Goal: Information Seeking & Learning: Learn about a topic

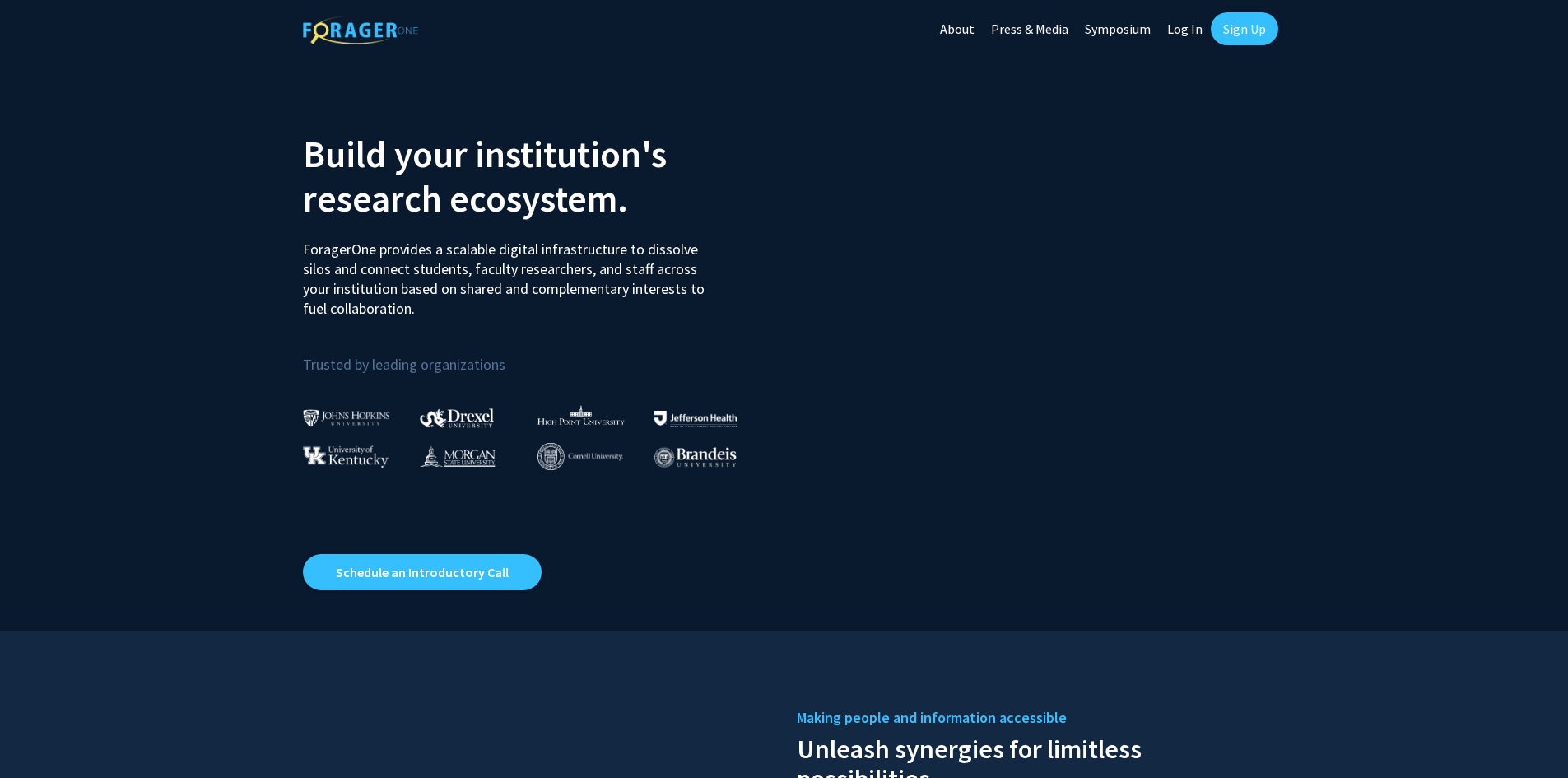
click at [1188, 31] on link "Log In" at bounding box center [1184, 28] width 52 height 58
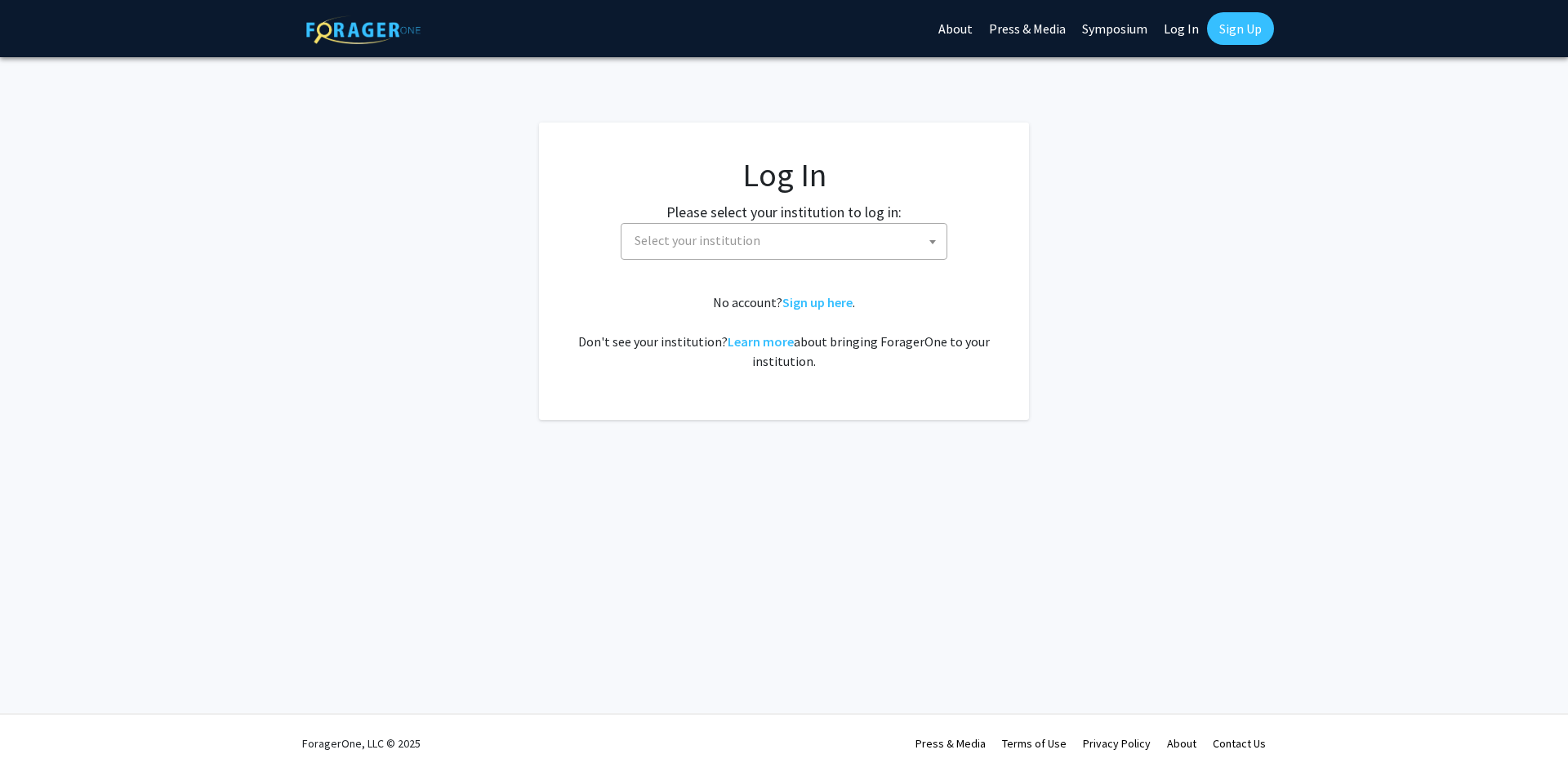
click at [700, 246] on span "Select your institution" at bounding box center [697, 240] width 125 height 17
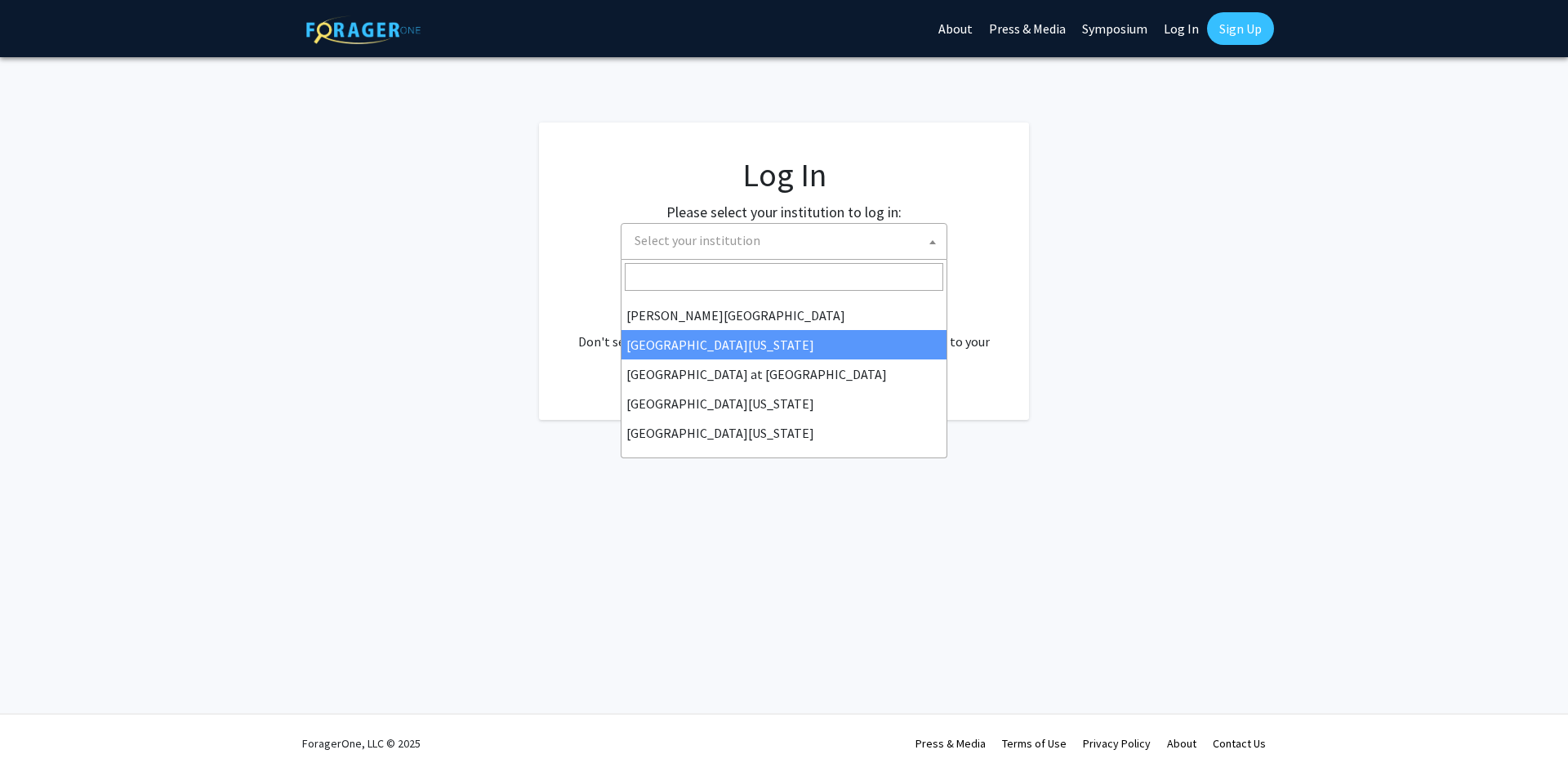
scroll to position [572, 0]
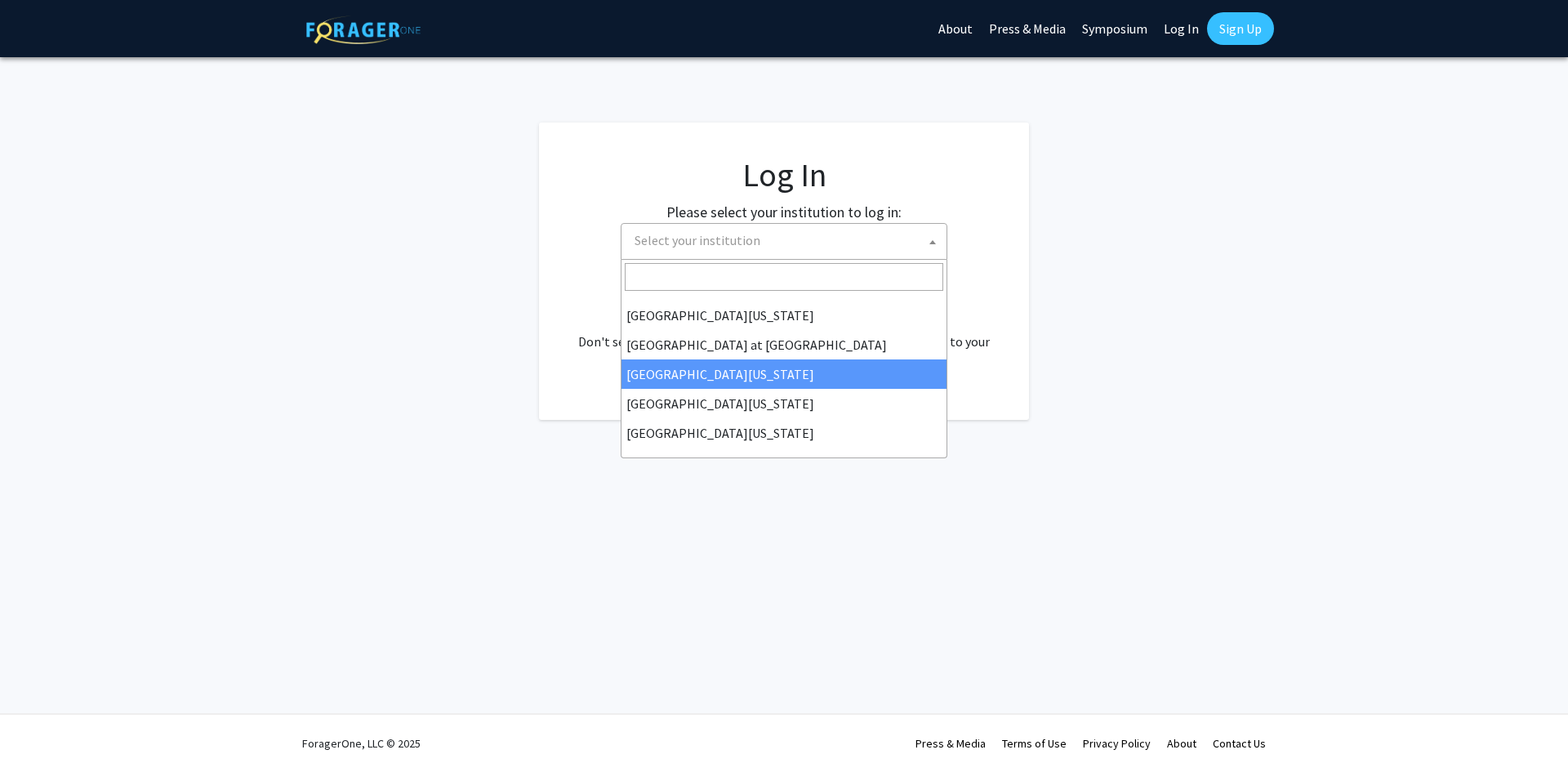
select select "13"
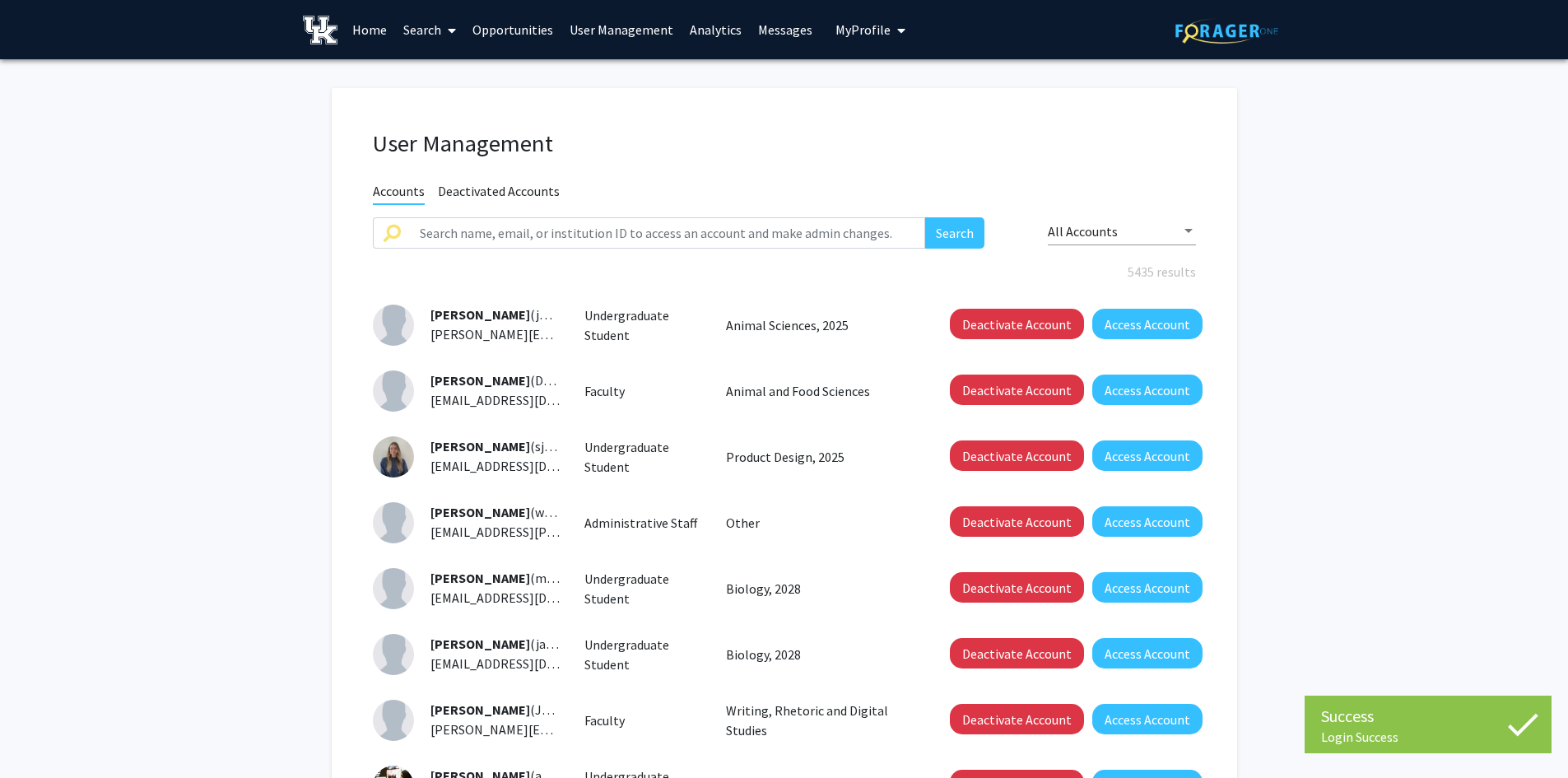
click at [610, 26] on link "User Management" at bounding box center [621, 29] width 120 height 58
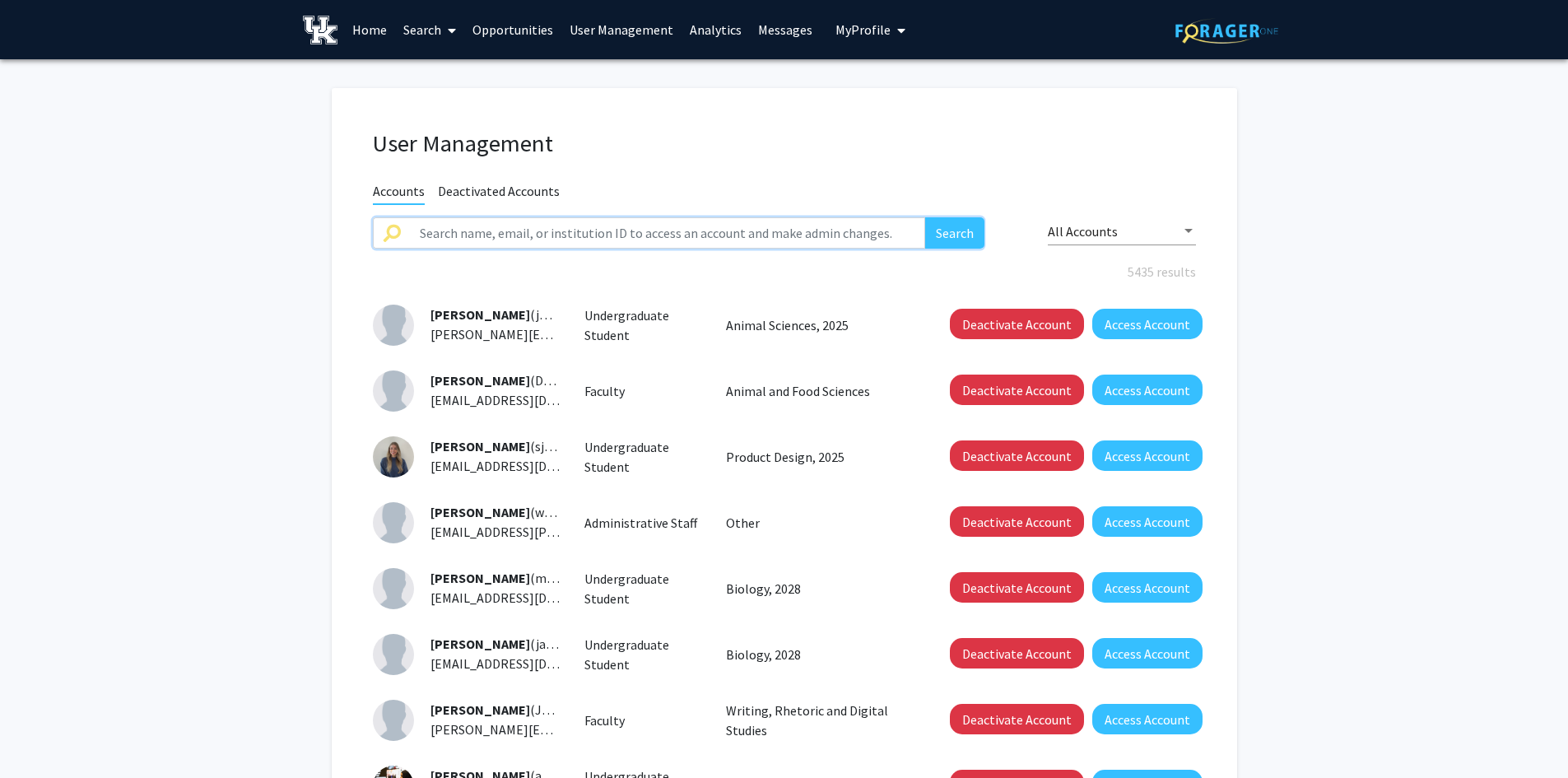
click at [693, 234] on input "text" at bounding box center [667, 233] width 516 height 31
paste input "[PERSON_NAME]"
type input "[PERSON_NAME]"
click at [950, 234] on button "Search" at bounding box center [954, 233] width 59 height 31
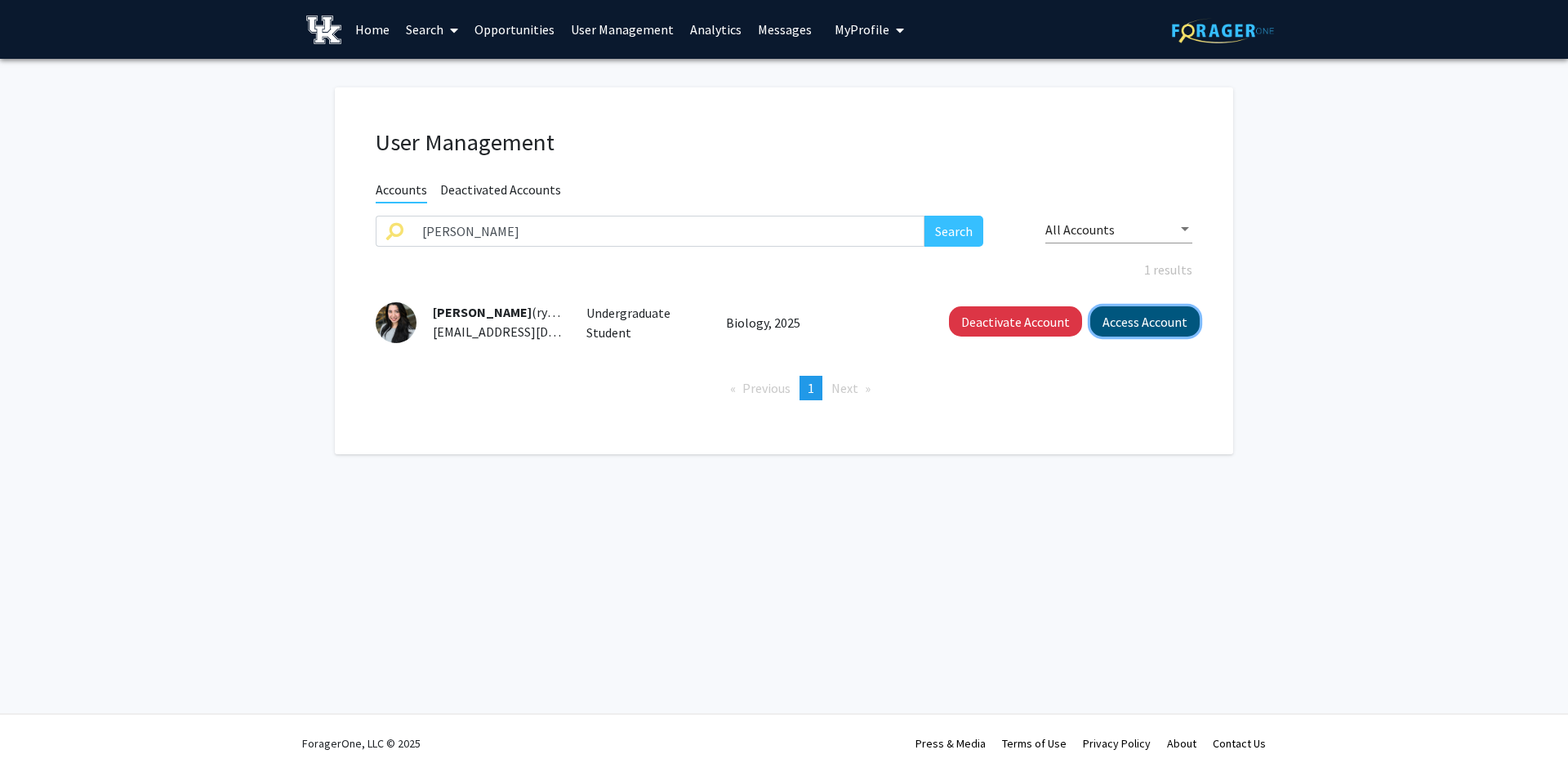
click at [1129, 331] on button "Access Account" at bounding box center [1145, 321] width 110 height 30
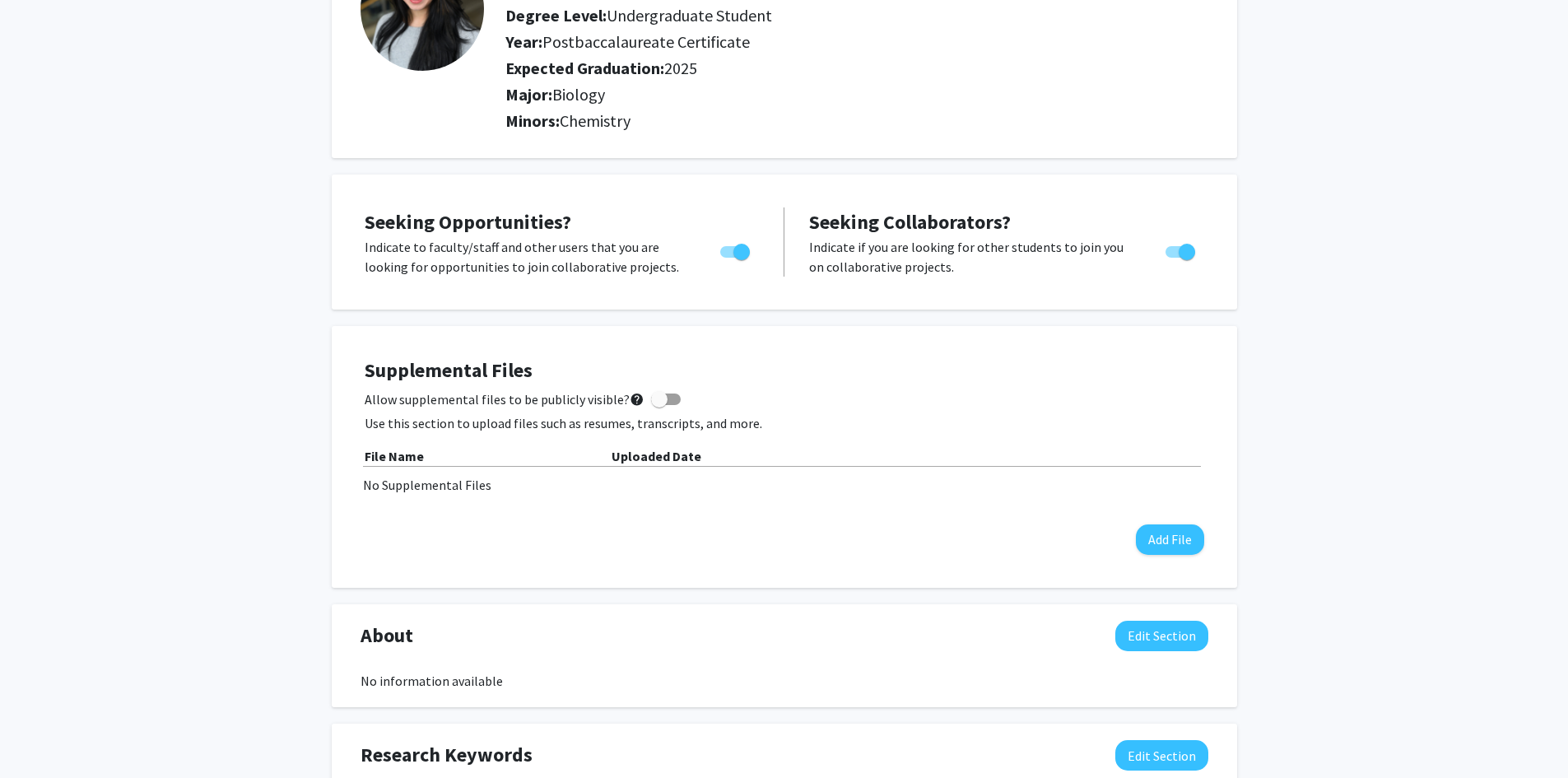
scroll to position [82, 0]
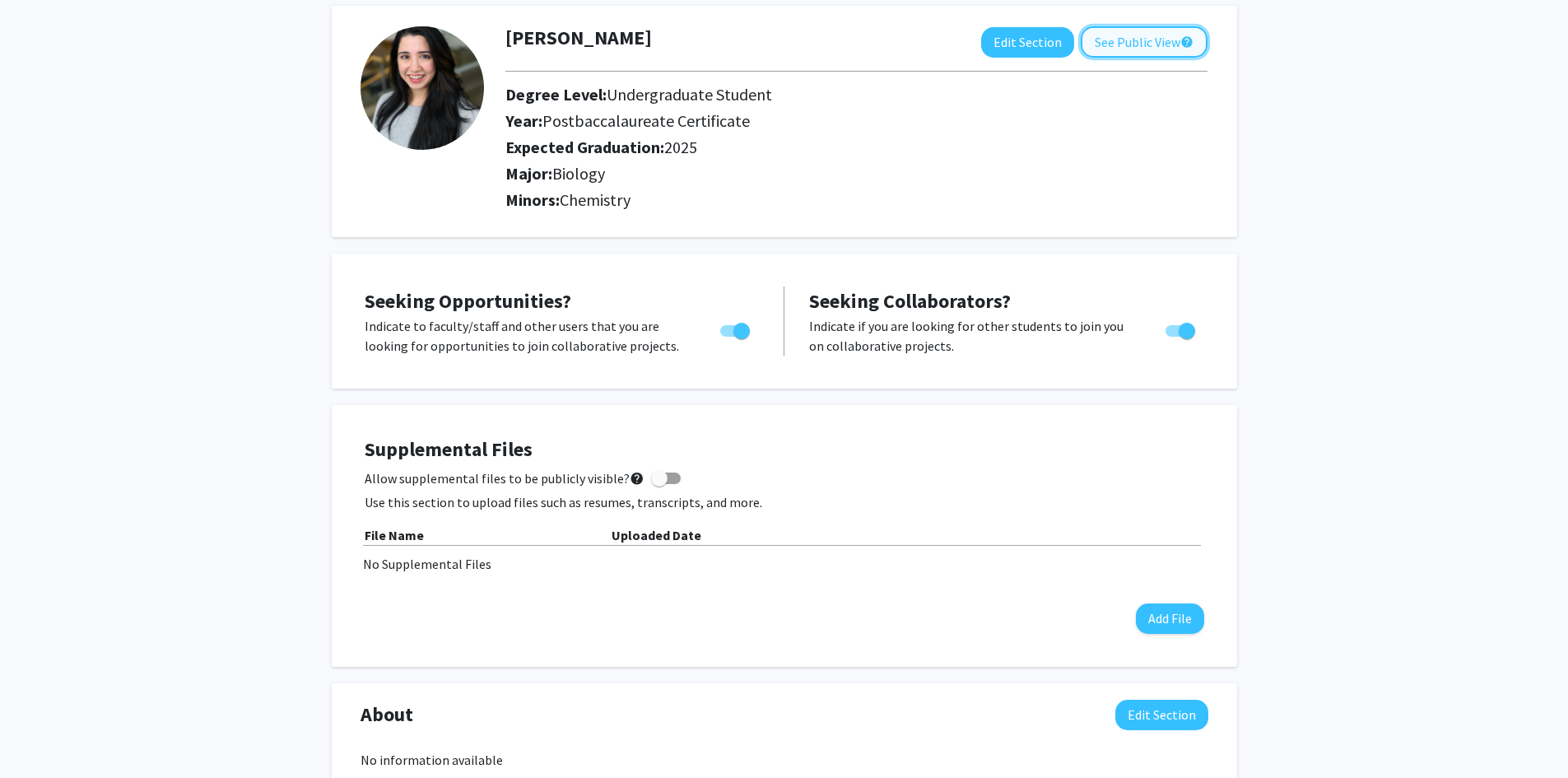
click at [1123, 41] on button "See Public View help" at bounding box center [1143, 42] width 126 height 31
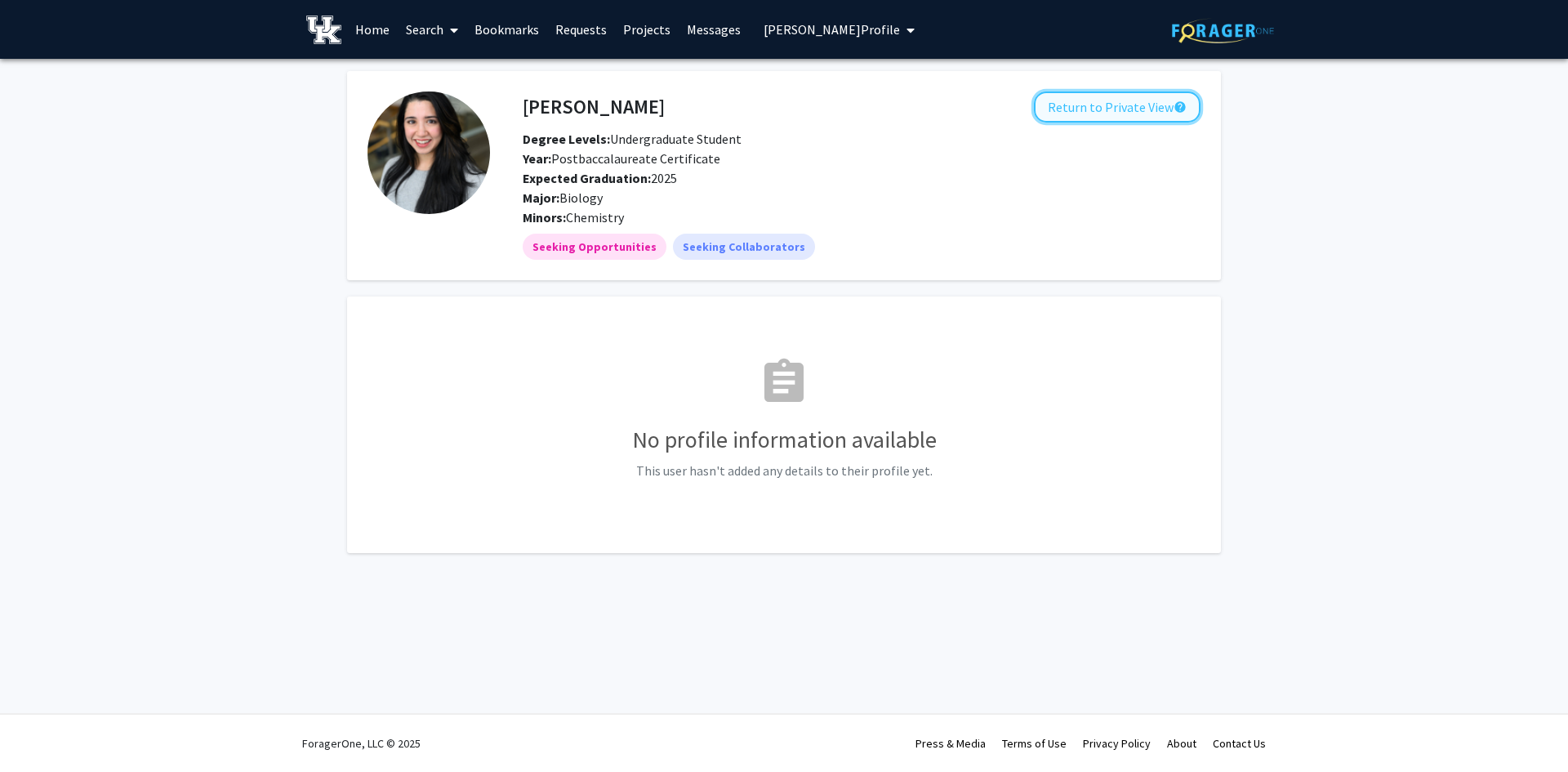
click at [1116, 110] on button "Return to Private View help" at bounding box center [1117, 107] width 166 height 31
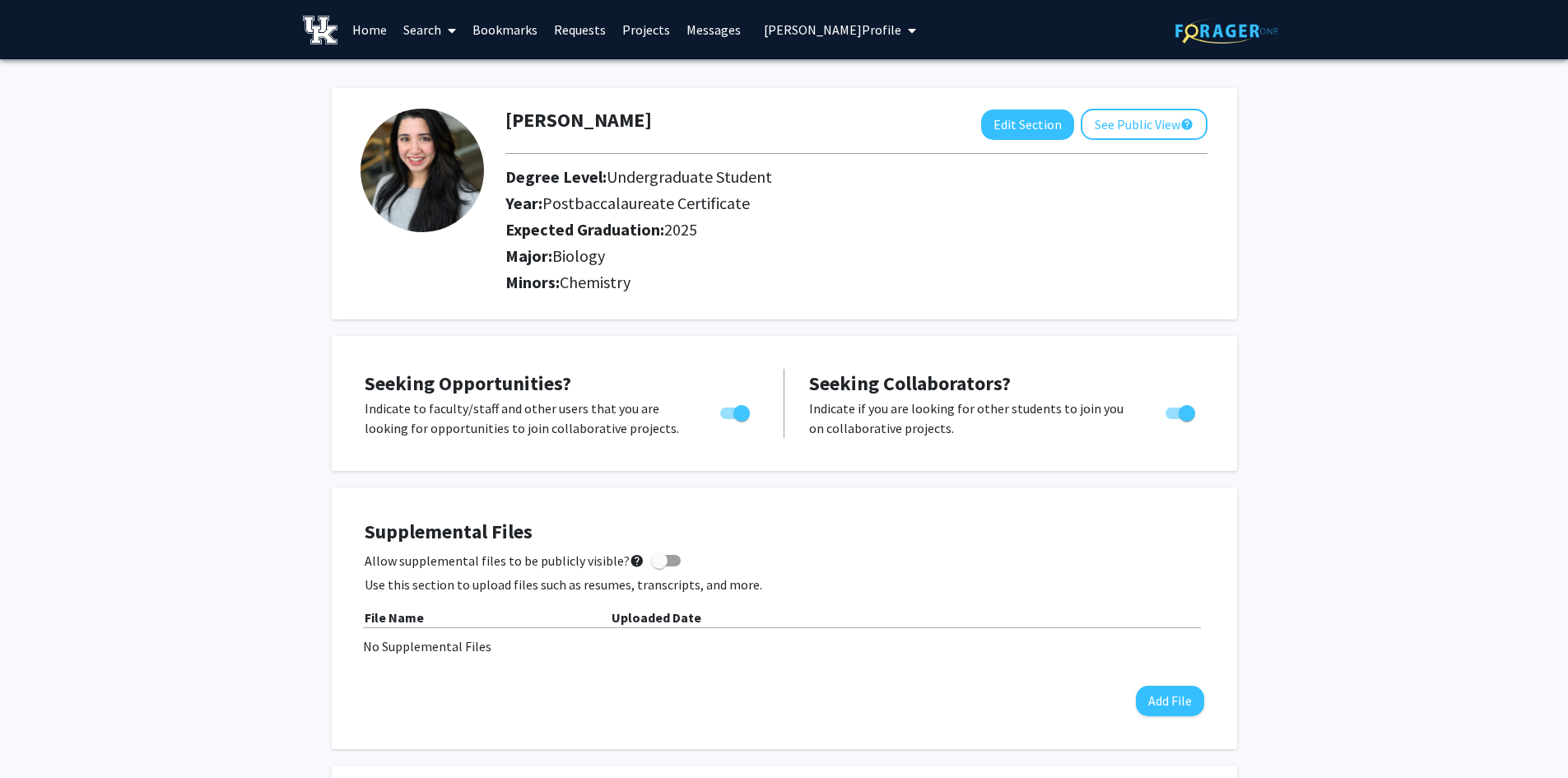
click at [418, 24] on link "Search" at bounding box center [429, 29] width 70 height 58
click at [434, 110] on span "Students" at bounding box center [445, 109] width 101 height 33
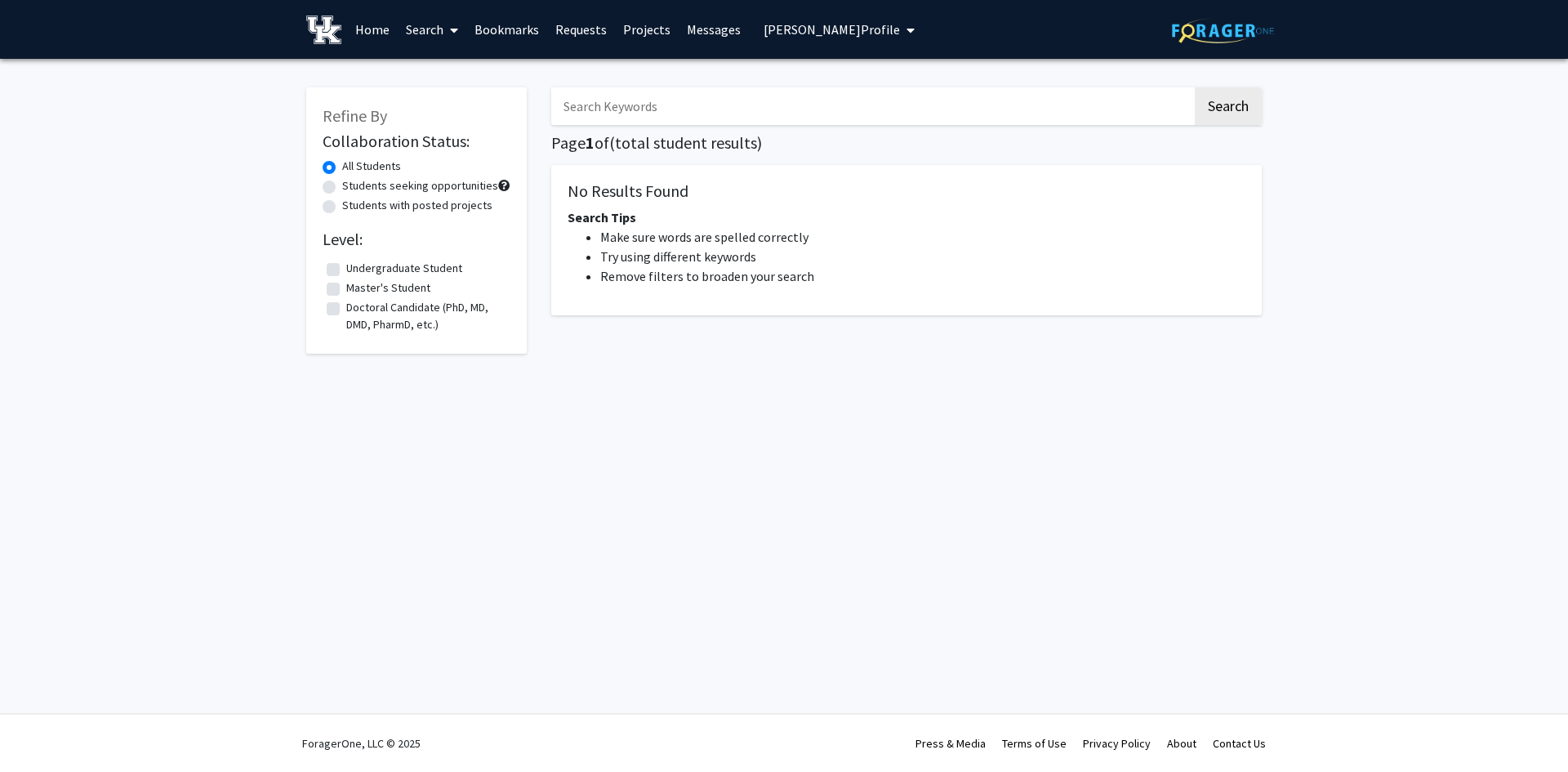
click at [630, 110] on input "Search Keywords" at bounding box center [872, 106] width 642 height 38
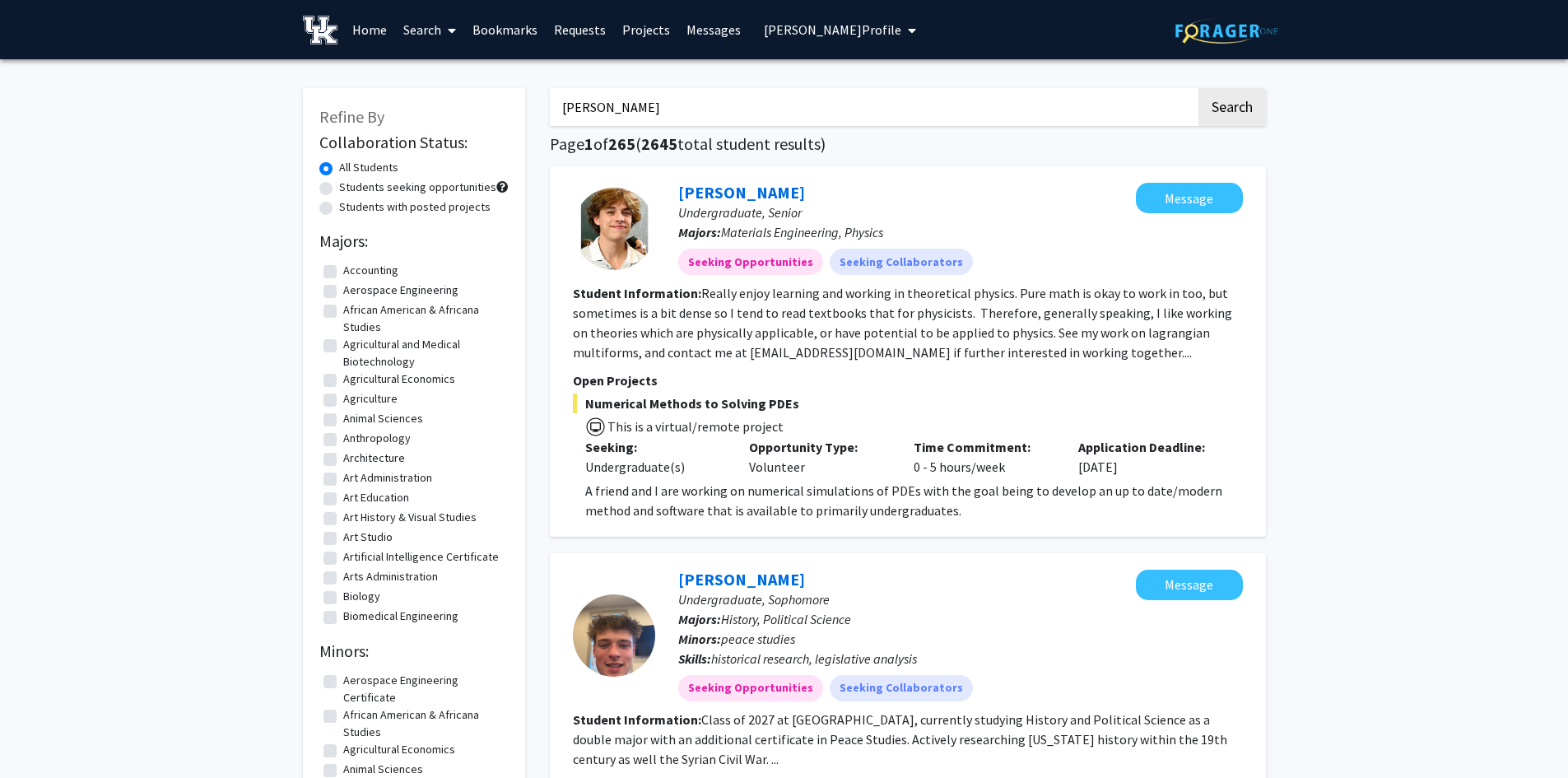
type input "connor stuart"
click at [1198, 88] on button "Search" at bounding box center [1231, 107] width 68 height 38
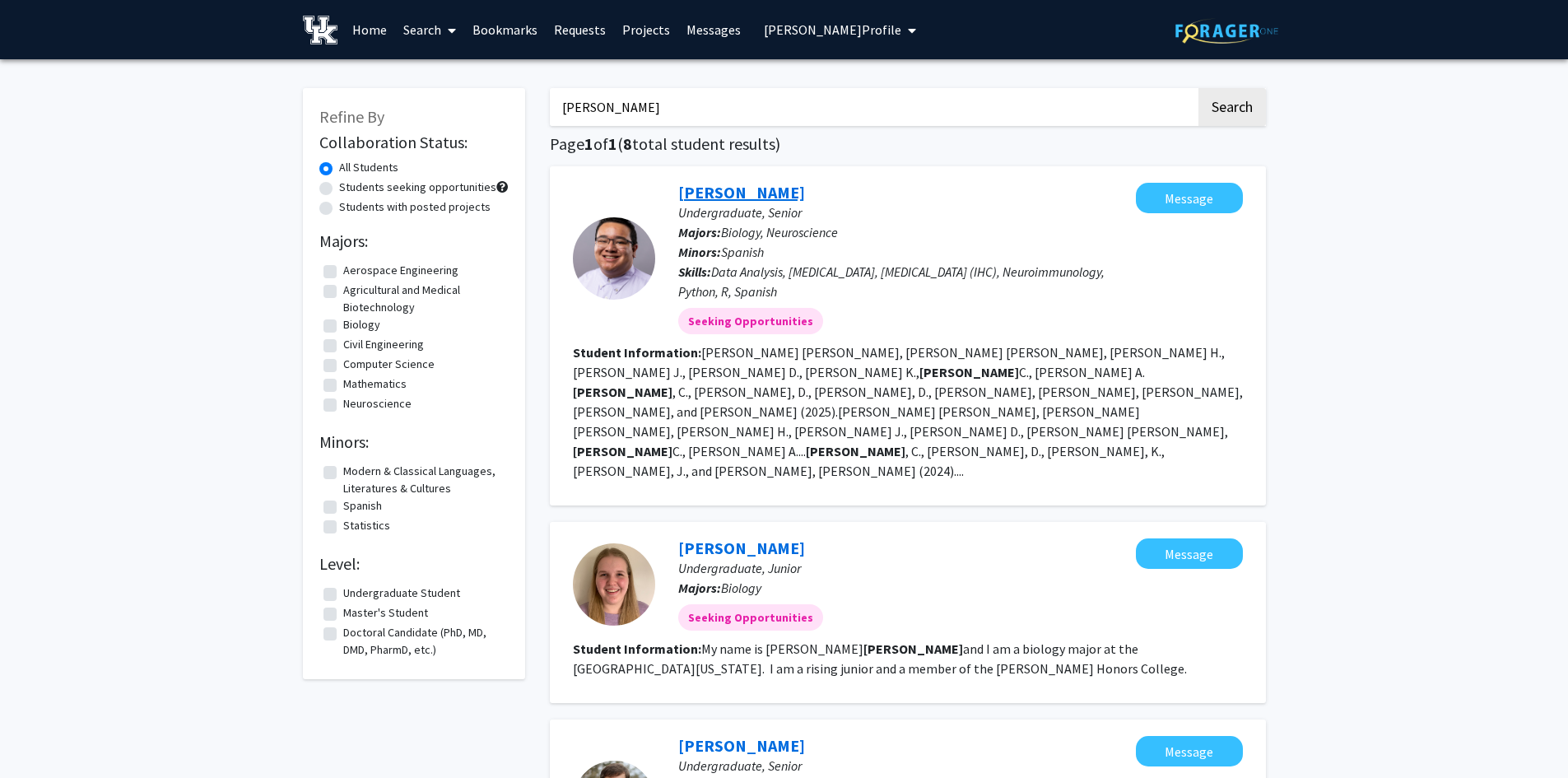
click at [746, 188] on link "Connor Stuart" at bounding box center [740, 192] width 126 height 21
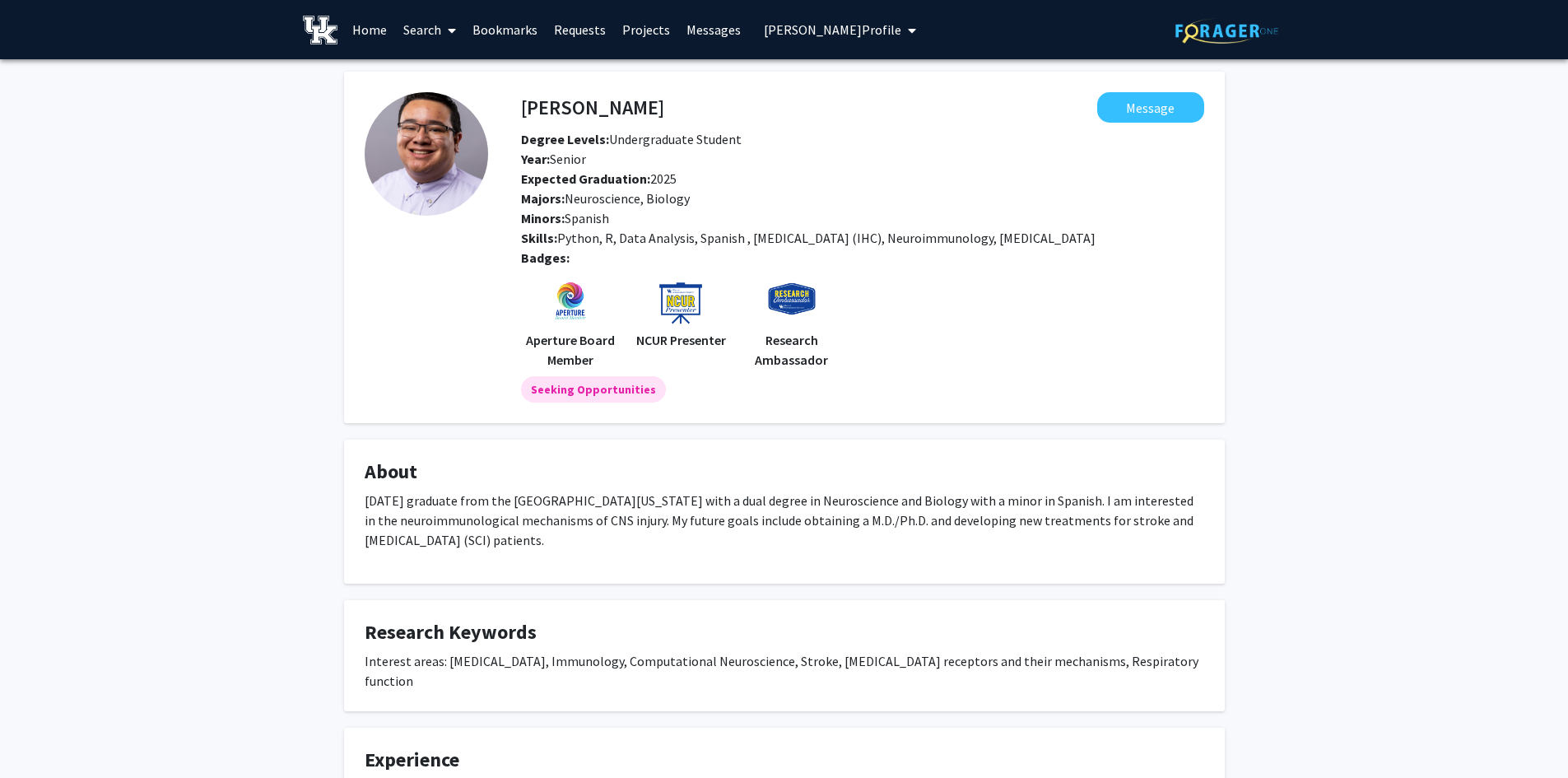
drag, startPoint x: 494, startPoint y: 544, endPoint x: 350, endPoint y: 505, distance: 149.2
click at [350, 505] on fg-card "About May 2025 graduate from the University of Kentucky with a dual degree in N…" at bounding box center [784, 511] width 880 height 144
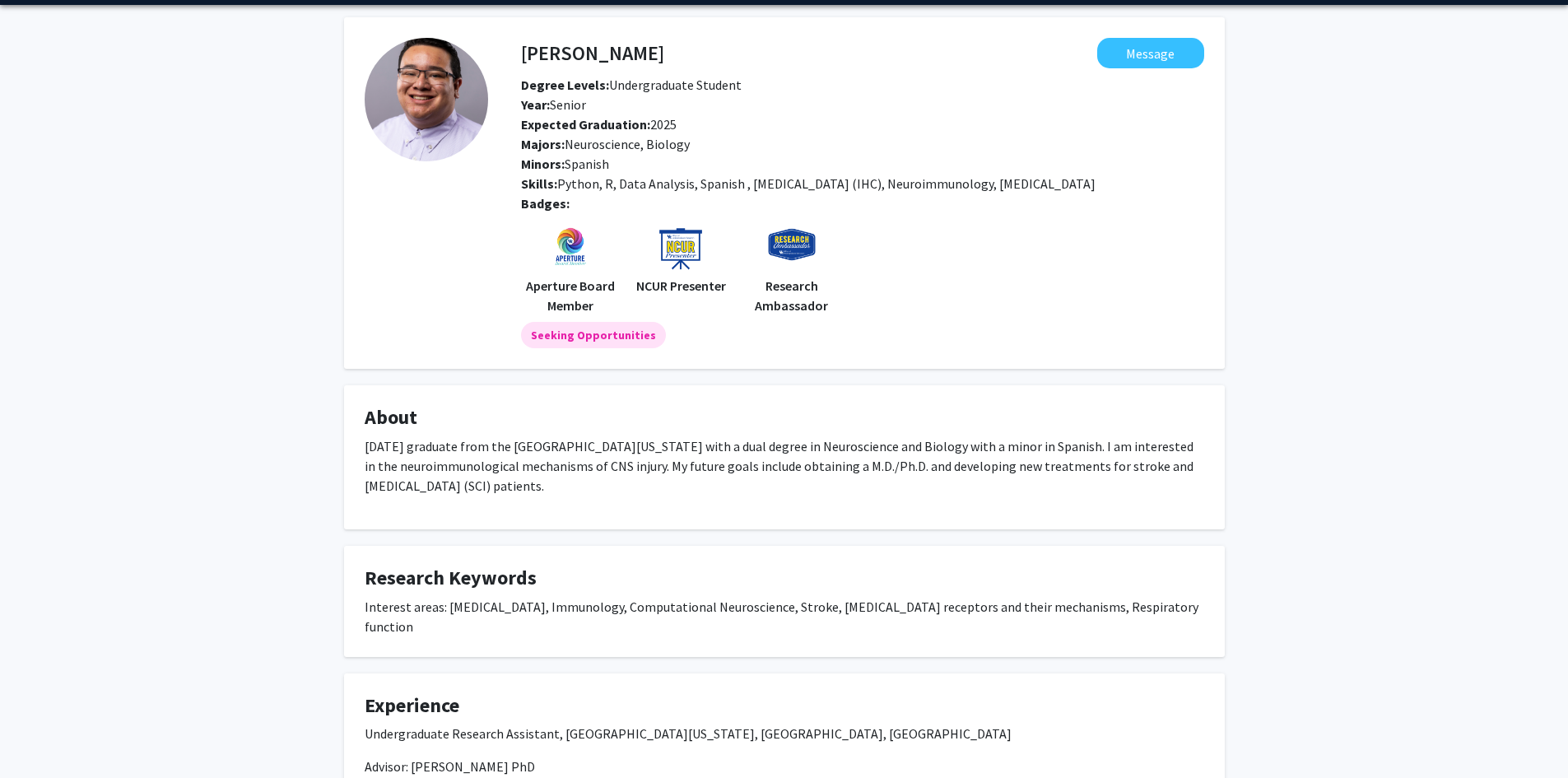
scroll to position [82, 0]
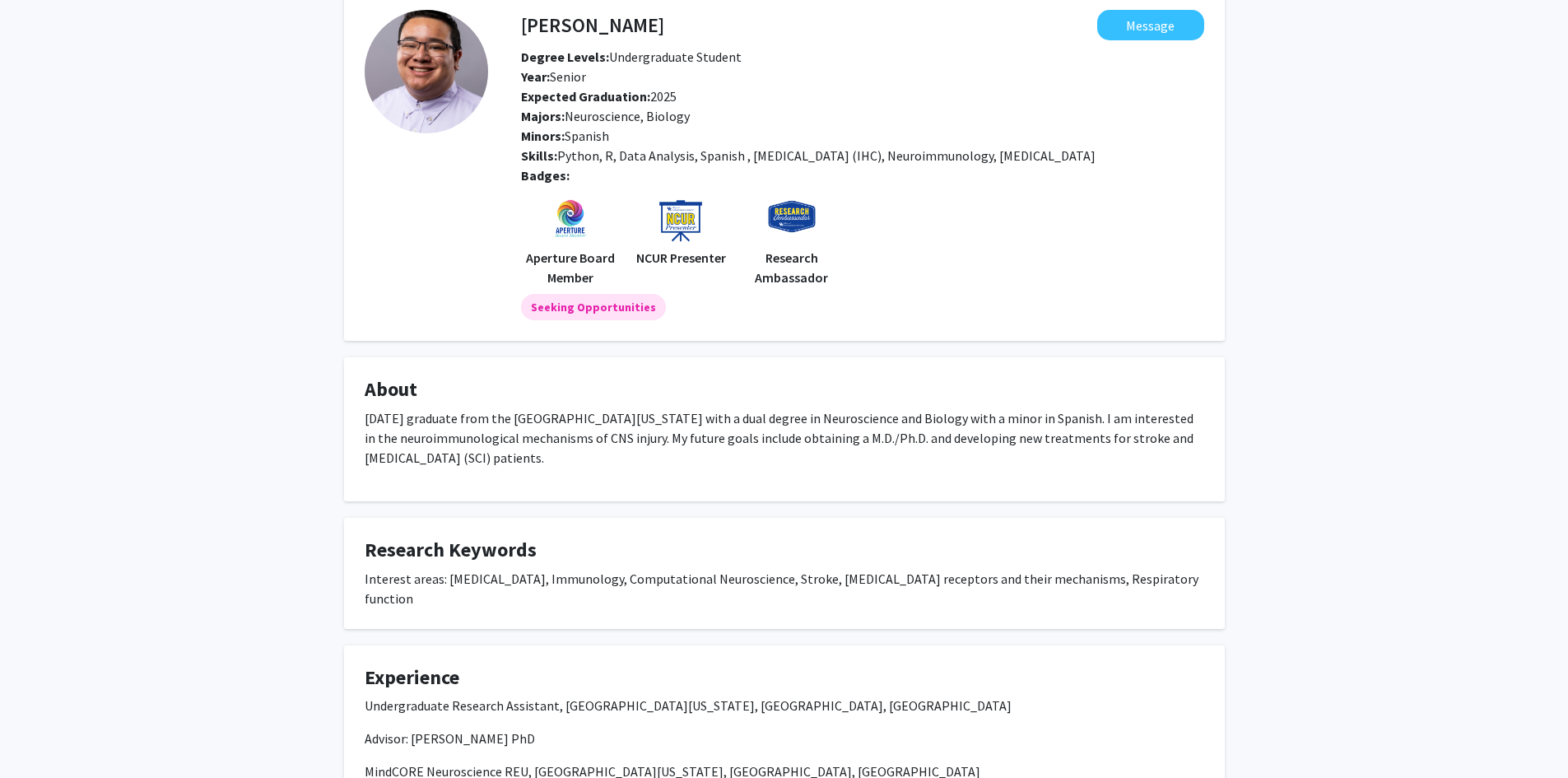
click at [553, 600] on fg-card "Research Keywords Interest areas: Spinal Cord Injury, Immunology, Computational…" at bounding box center [784, 572] width 880 height 111
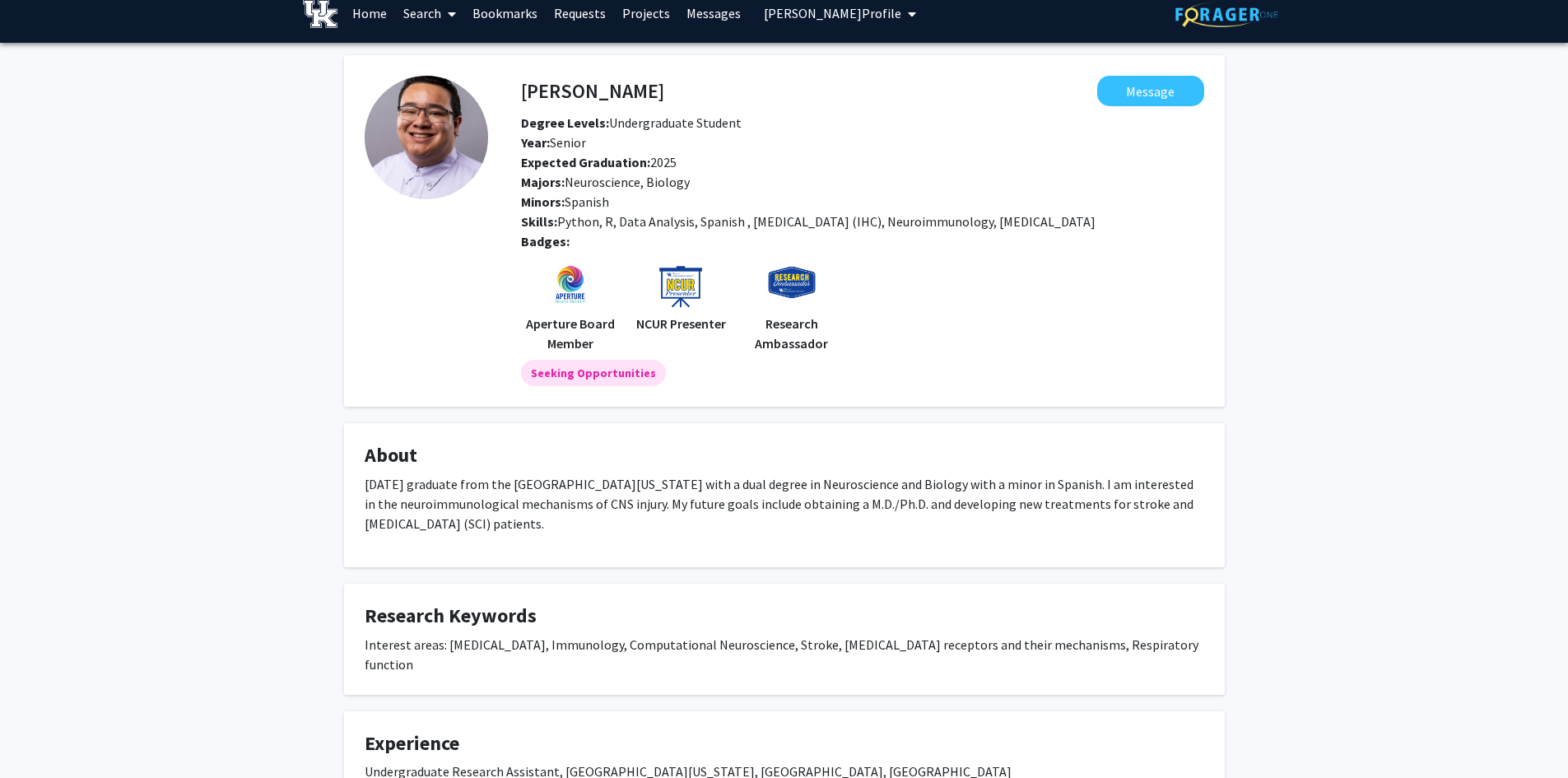
scroll to position [0, 0]
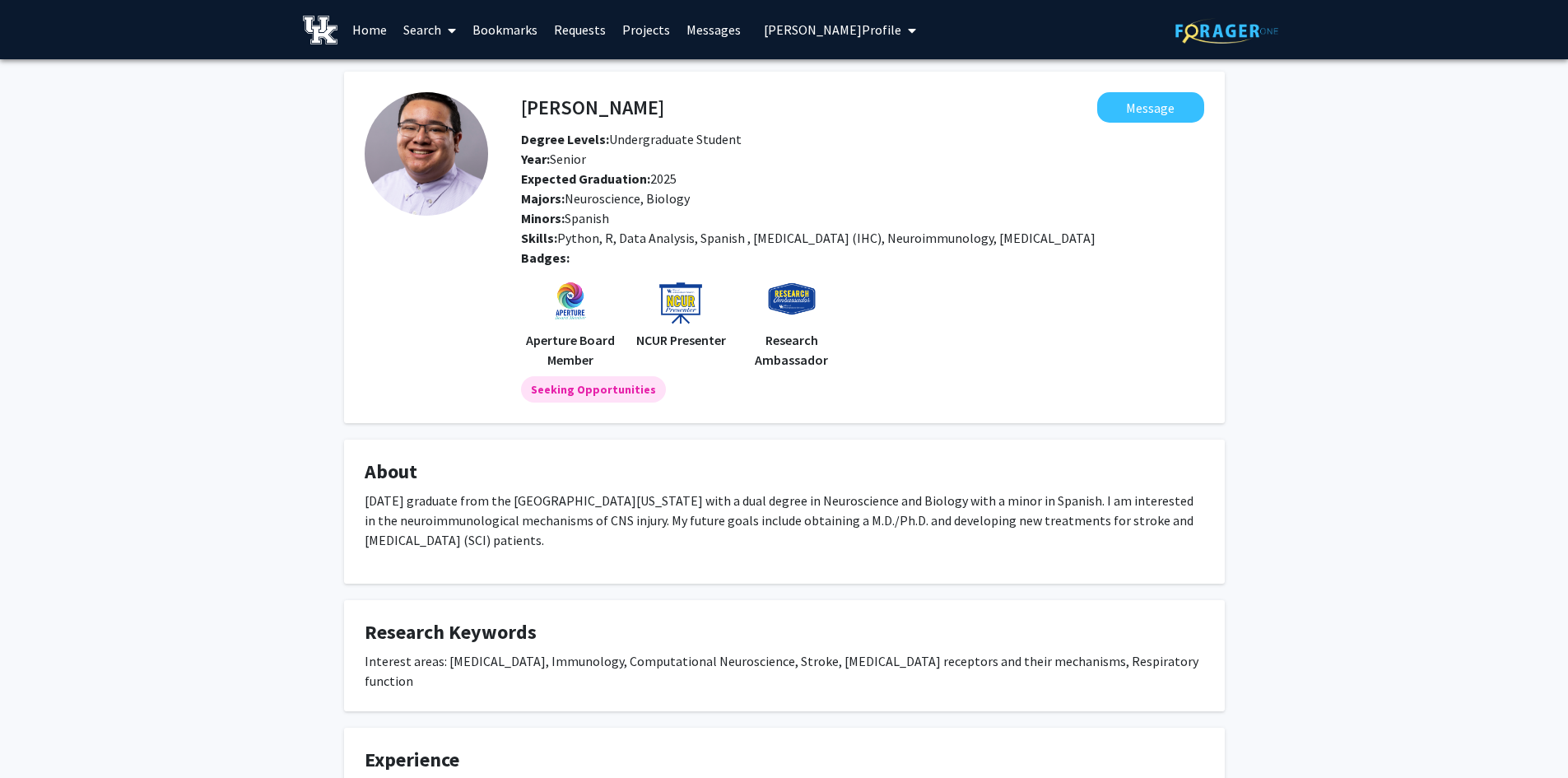
click at [819, 24] on span "Raniya Yousuf's Profile" at bounding box center [832, 29] width 137 height 17
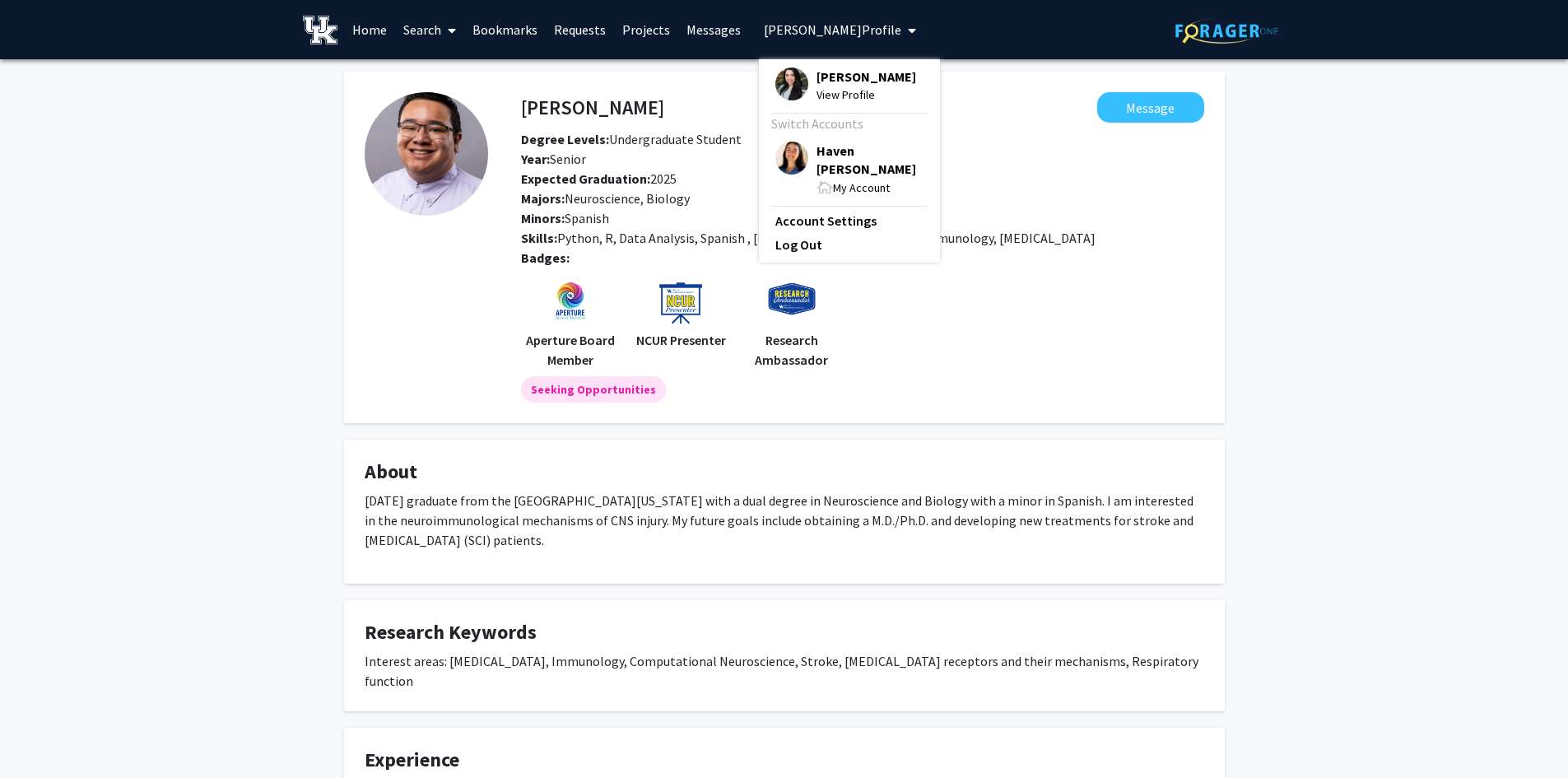
click at [816, 80] on span "Raniya Yousuf" at bounding box center [866, 76] width 100 height 18
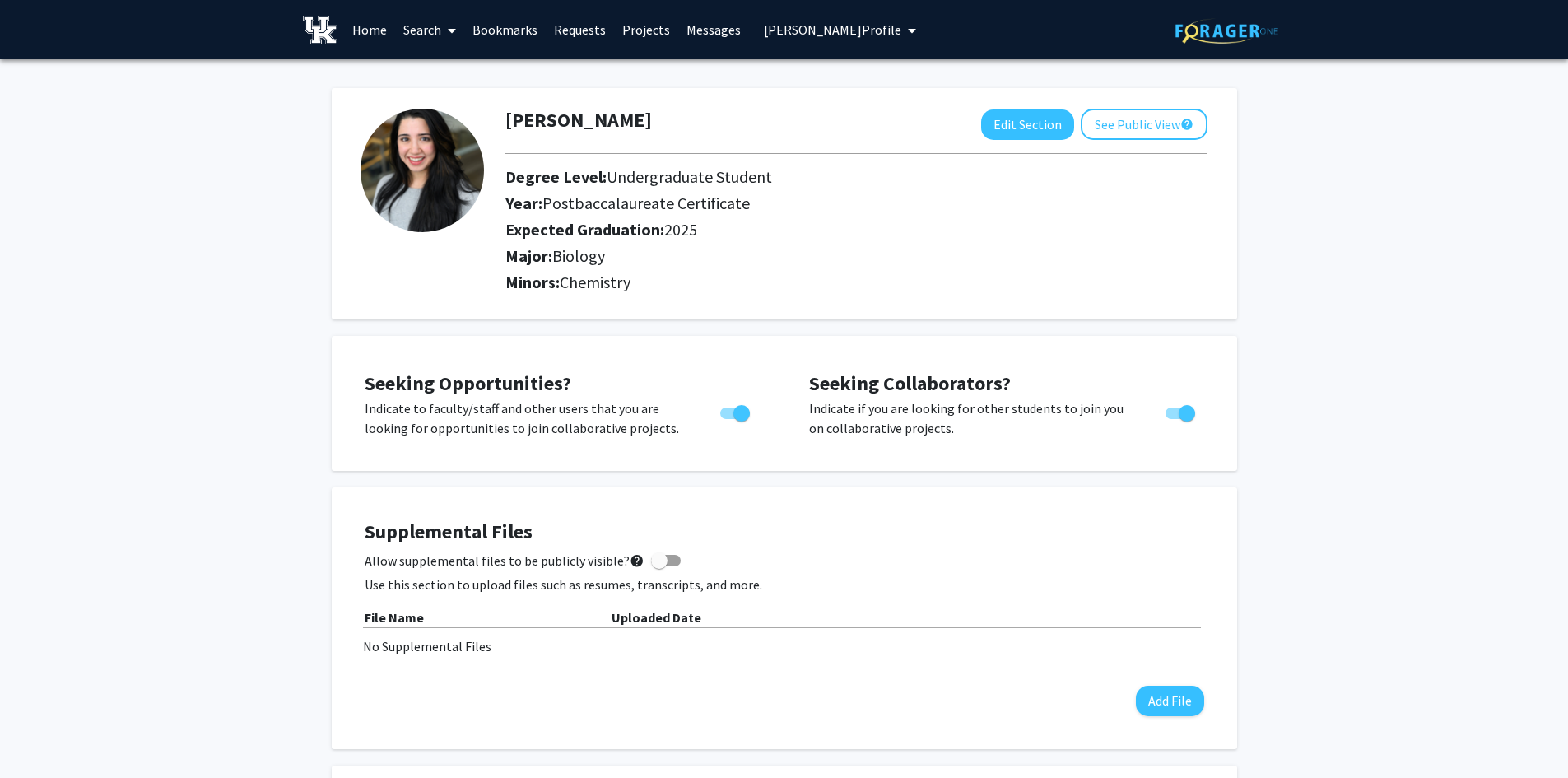
click at [419, 35] on link "Search" at bounding box center [429, 29] width 70 height 58
click at [436, 97] on span "Students" at bounding box center [445, 109] width 101 height 33
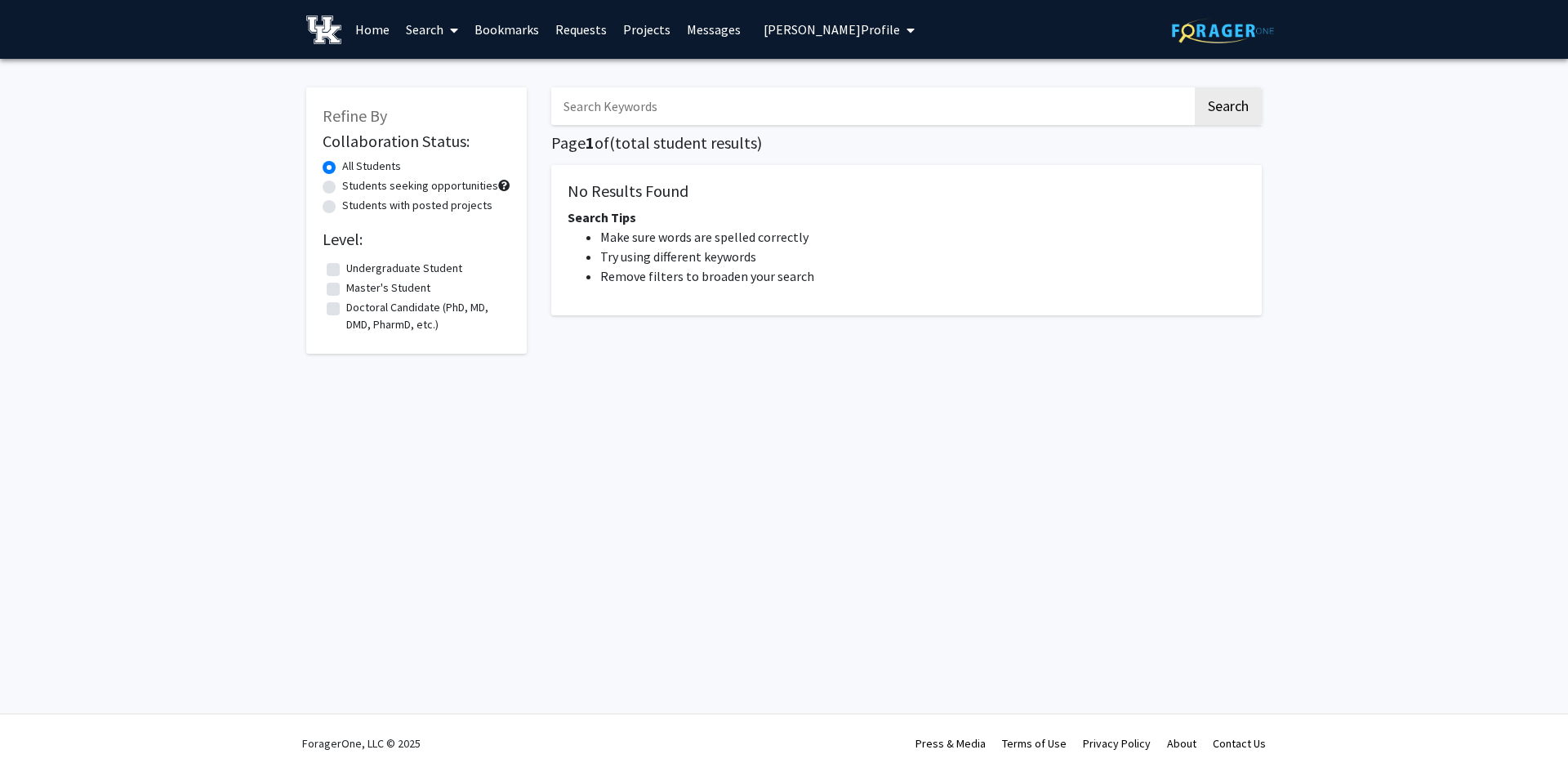
click at [580, 103] on input "Search Keywords" at bounding box center [872, 106] width 642 height 38
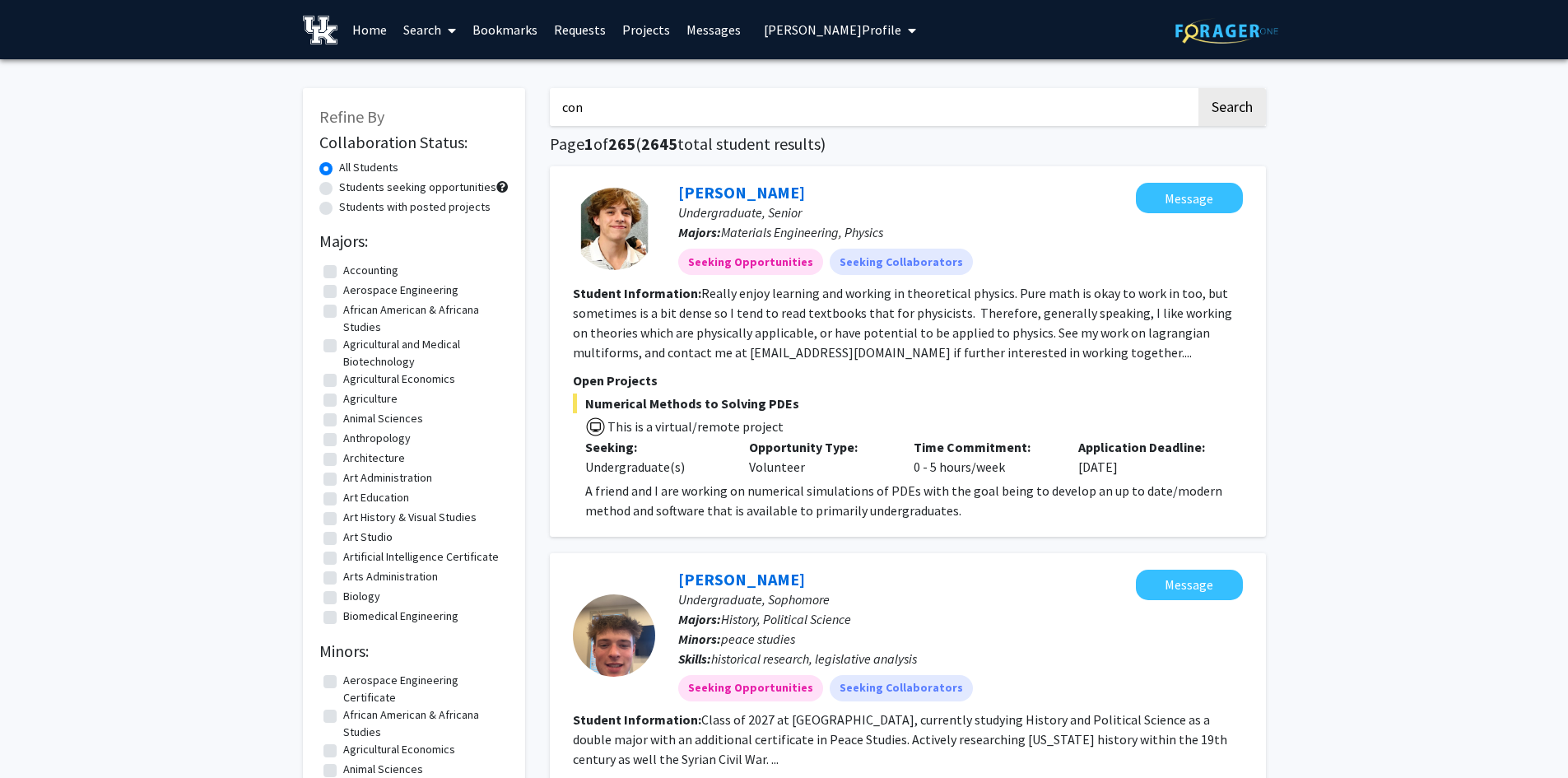
type input "connor stuart"
click at [1249, 105] on button "Search" at bounding box center [1231, 107] width 68 height 38
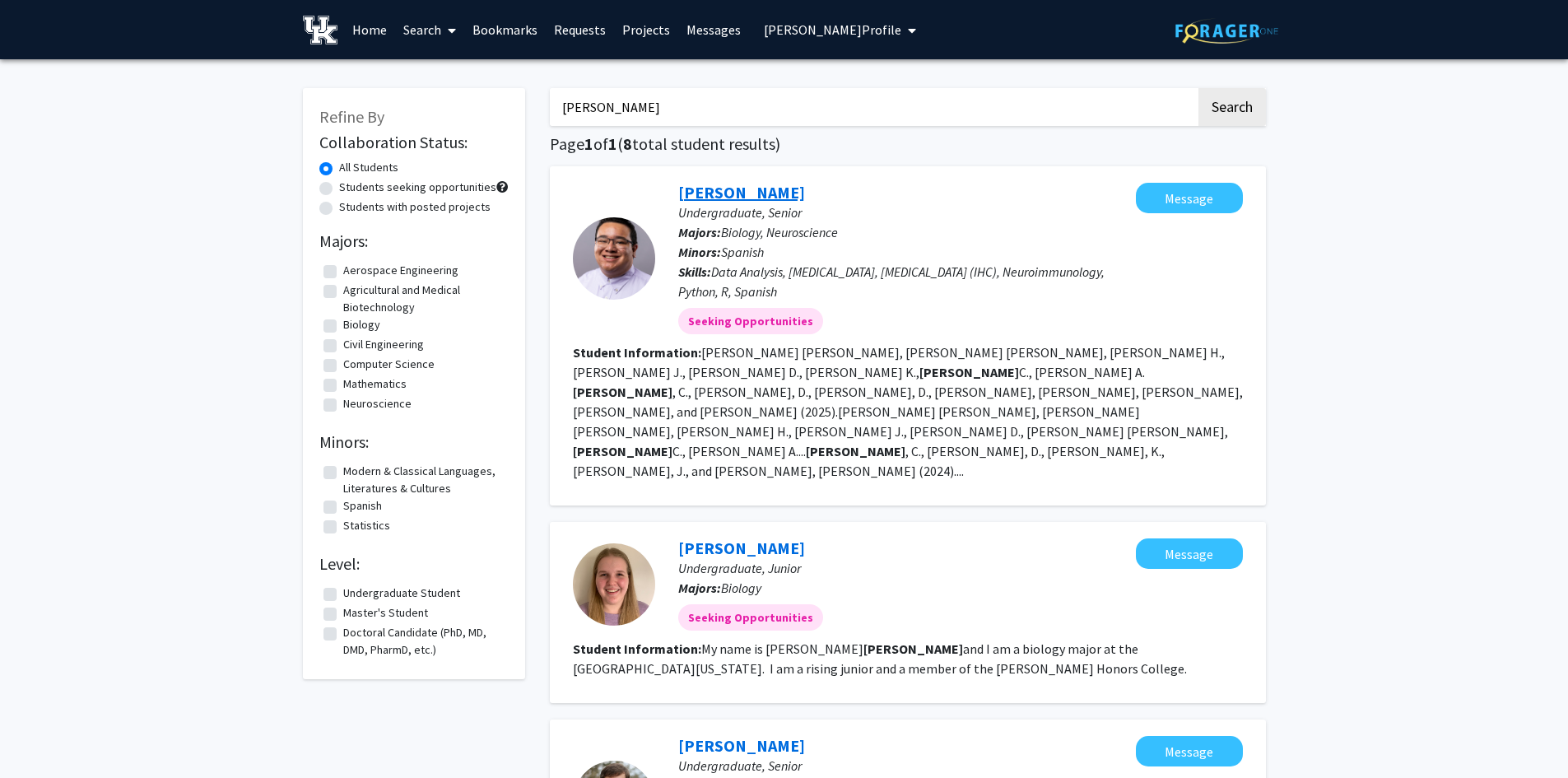
click at [718, 200] on link "Connor Stuart" at bounding box center [740, 192] width 126 height 21
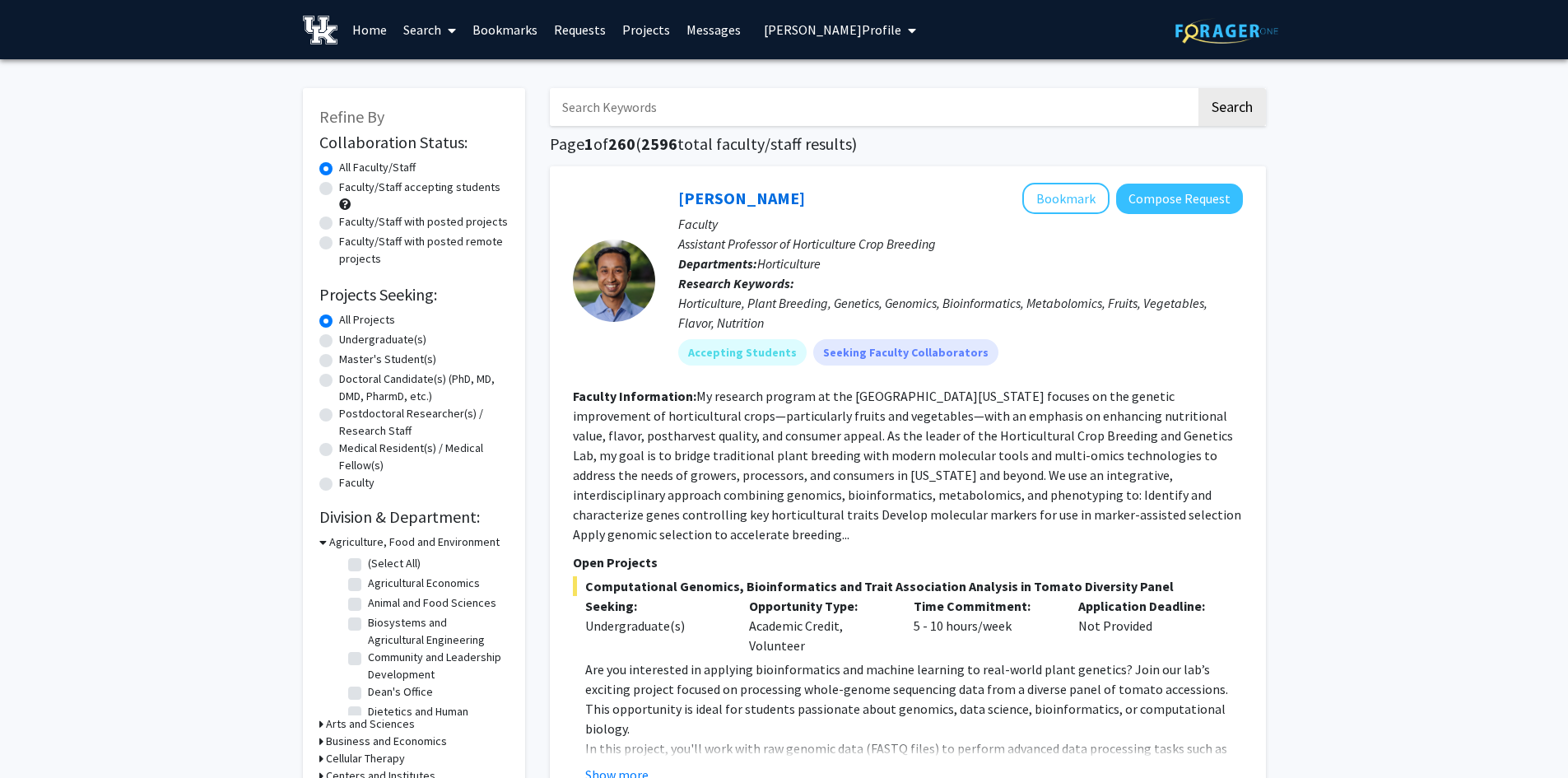
click at [845, 39] on button "Raniya Yousuf's Profile" at bounding box center [840, 29] width 163 height 59
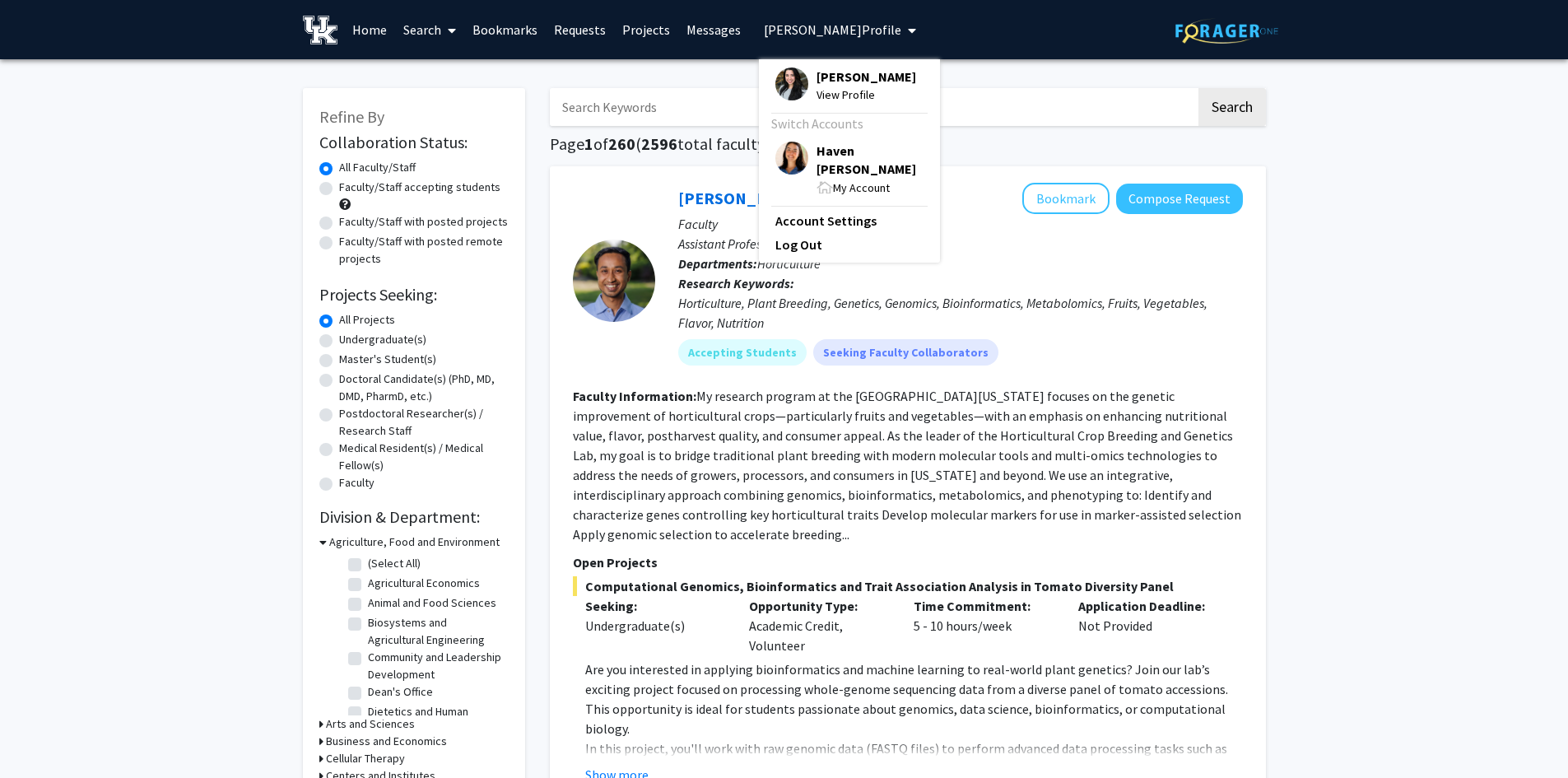
click at [827, 153] on span "Haven [PERSON_NAME]" at bounding box center [869, 160] width 107 height 36
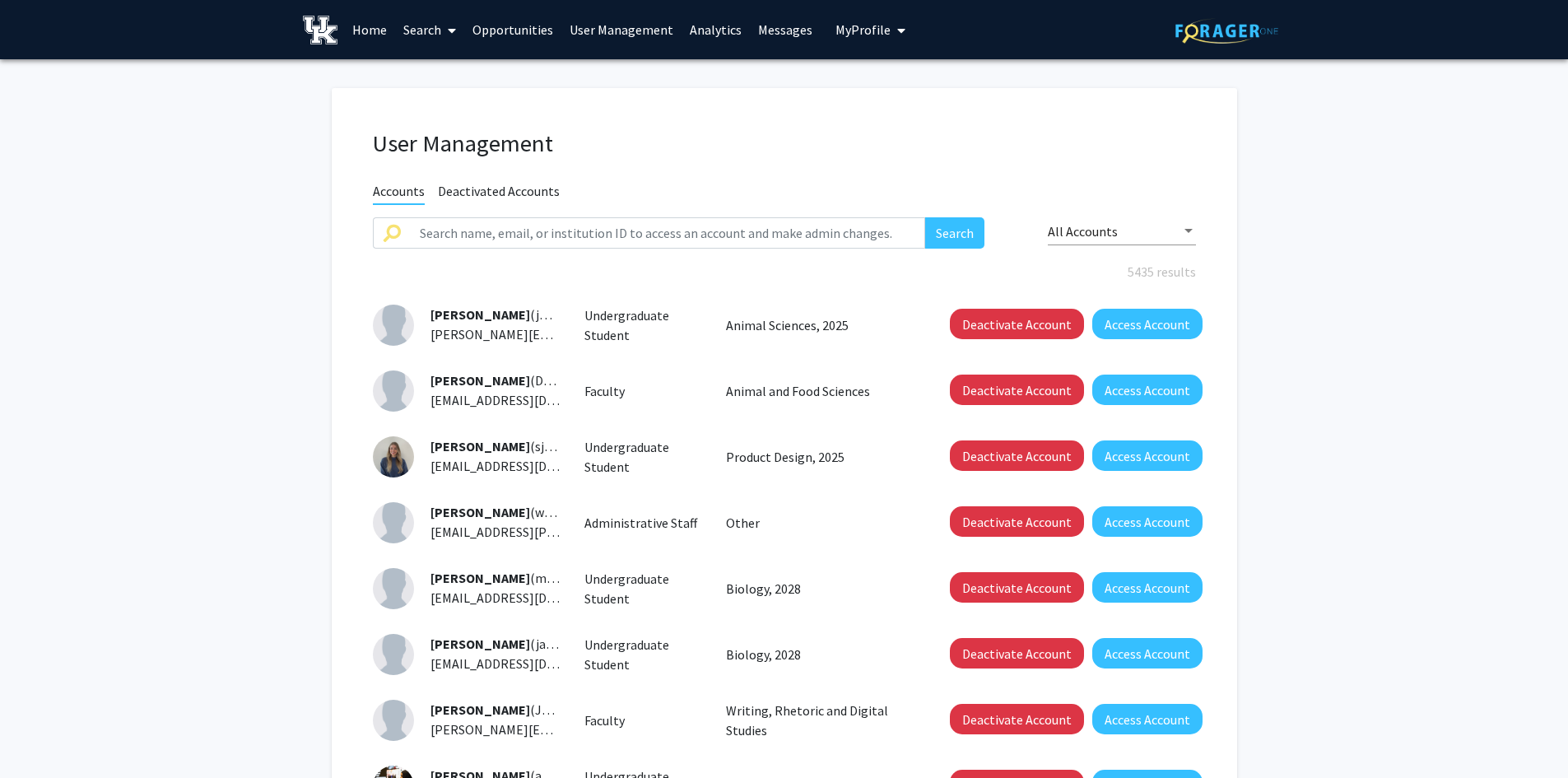
click at [418, 31] on link "Search" at bounding box center [429, 29] width 70 height 58
click at [421, 86] on span "Faculty/Staff" at bounding box center [455, 75] width 121 height 33
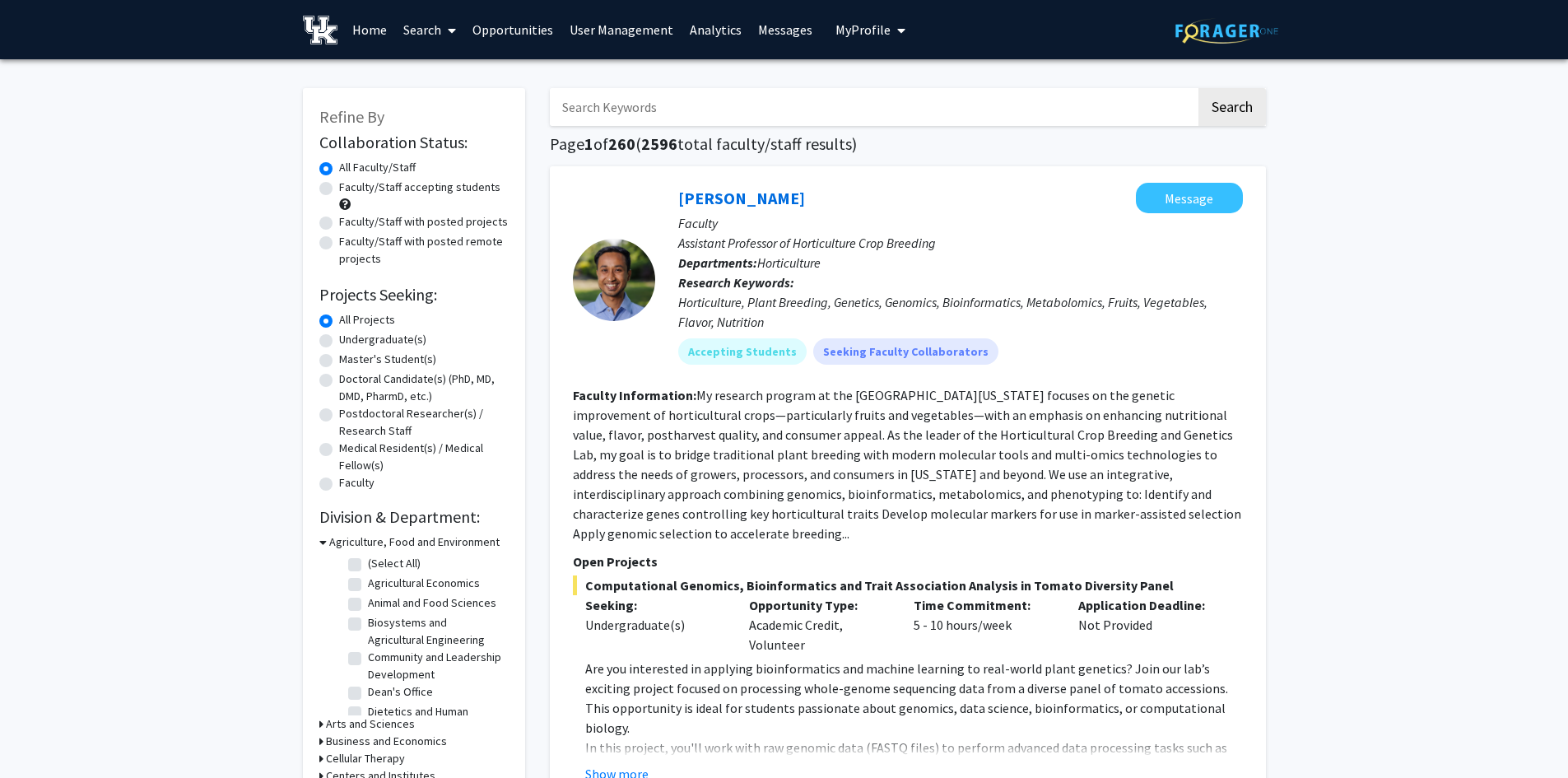
click at [878, 22] on span "My Profile" at bounding box center [863, 29] width 55 height 17
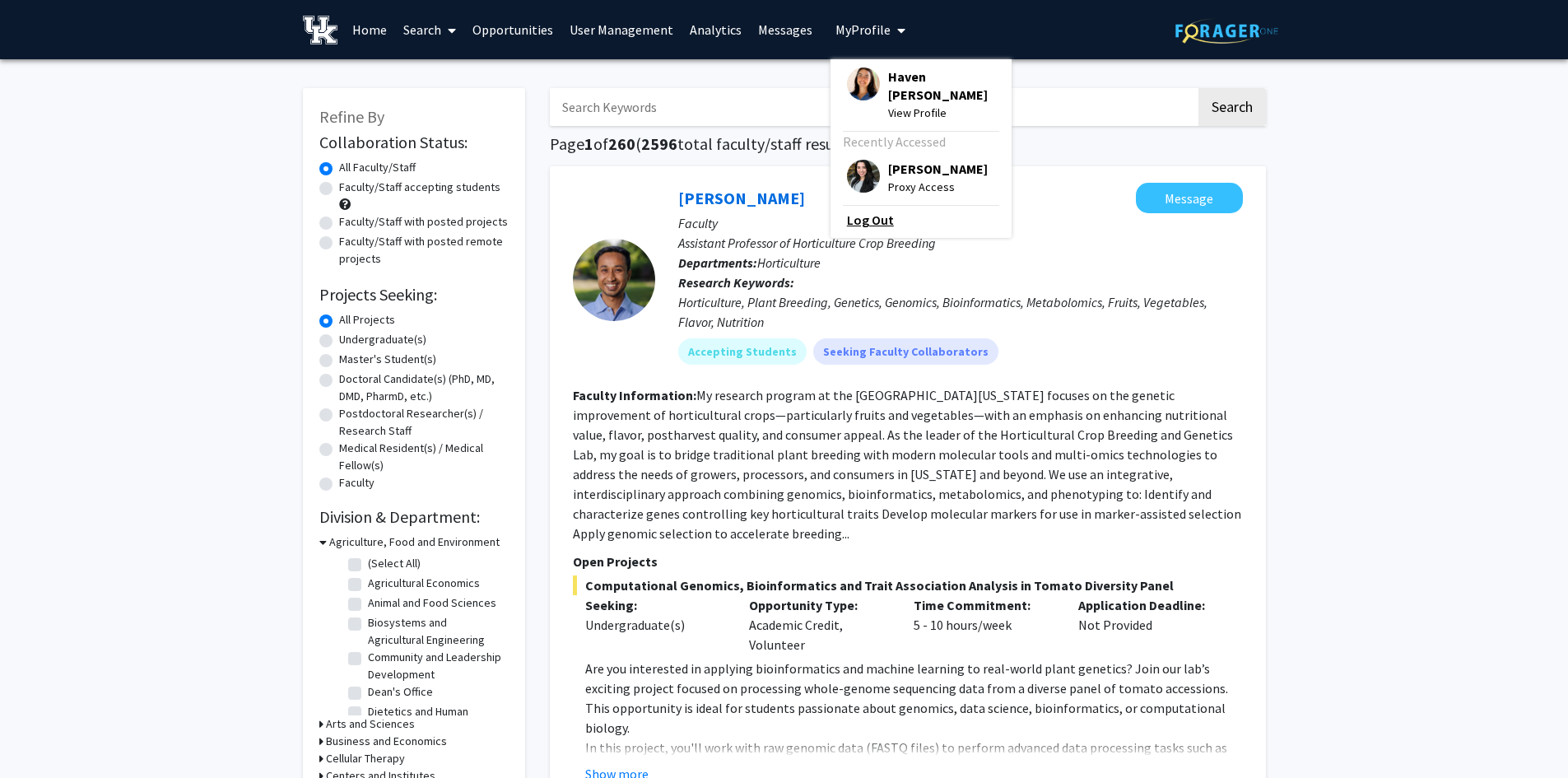
click at [852, 210] on link "Log Out" at bounding box center [921, 219] width 148 height 20
